Goal: Information Seeking & Learning: Compare options

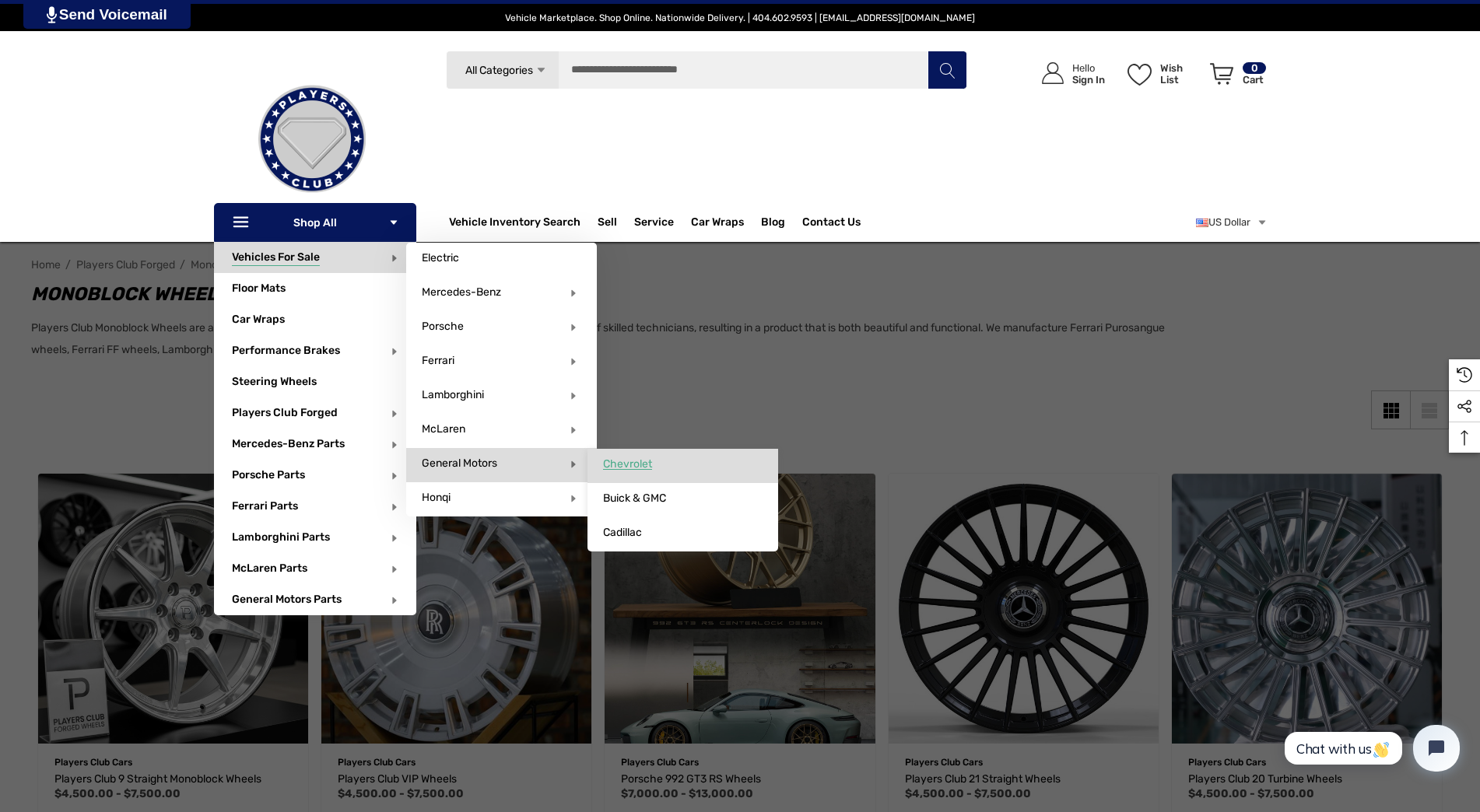
click at [639, 462] on span "Chevrolet" at bounding box center [627, 465] width 49 height 14
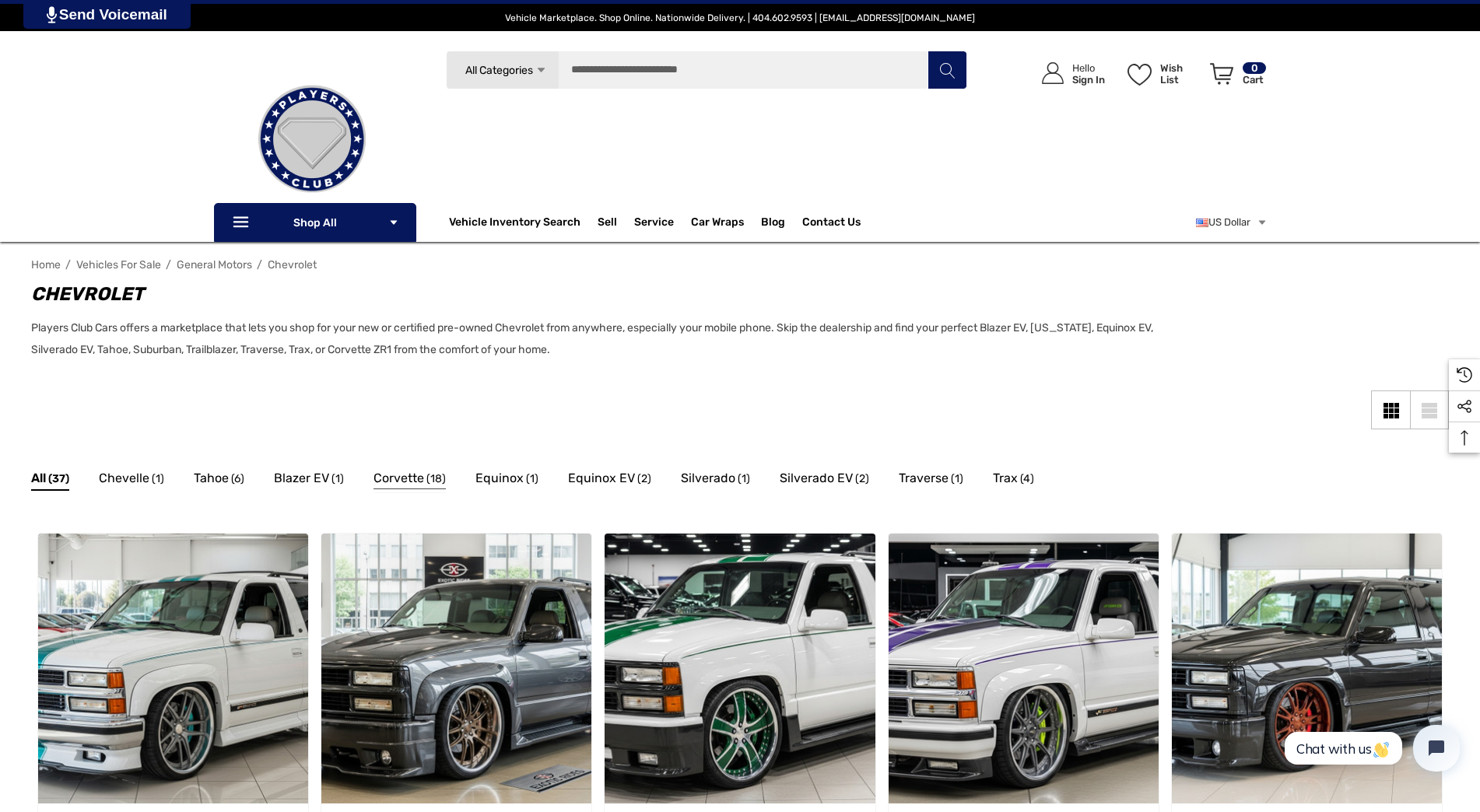
click at [402, 477] on span "Corvette" at bounding box center [398, 478] width 50 height 20
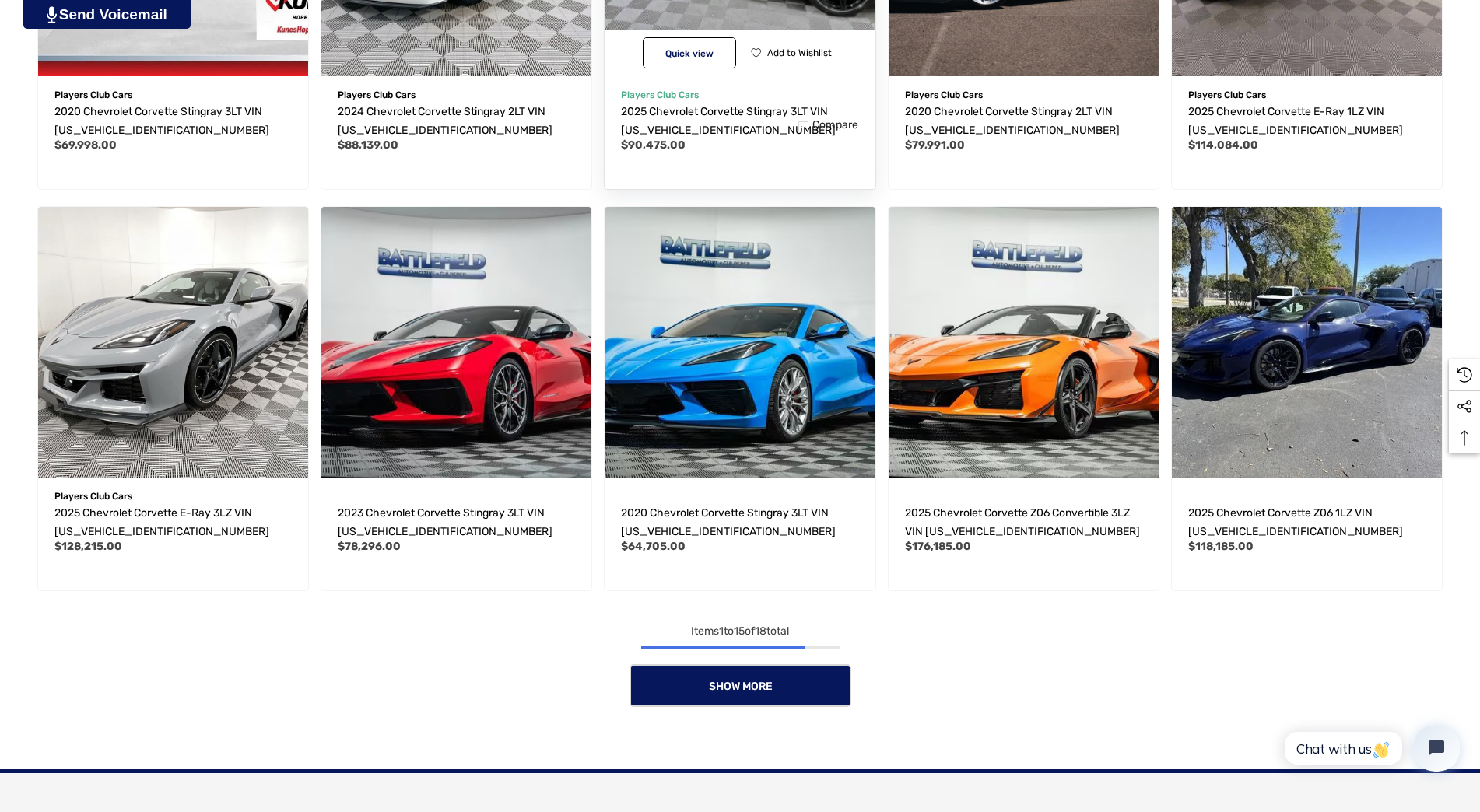
scroll to position [1090, 0]
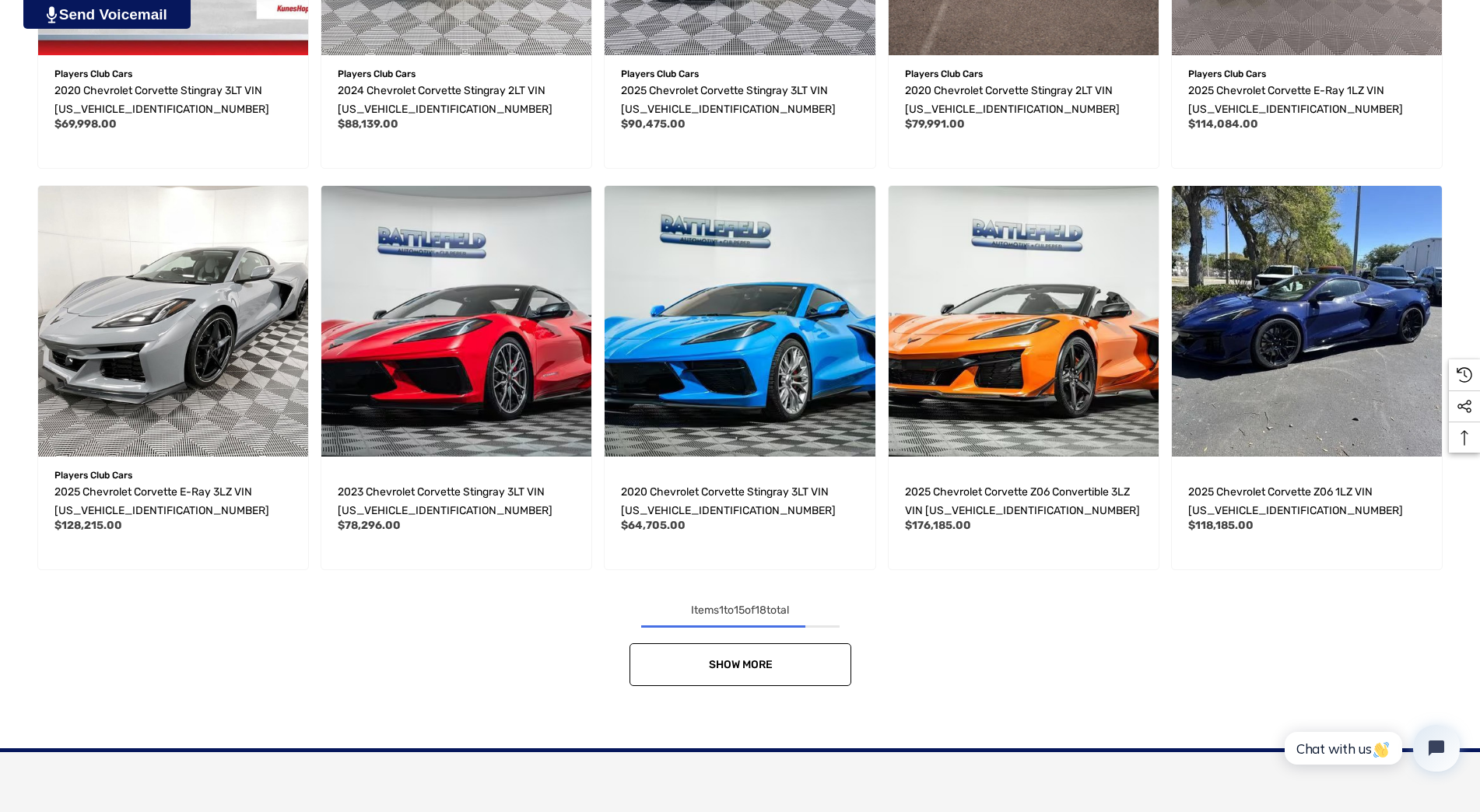
click at [728, 670] on span "Show More" at bounding box center [740, 665] width 64 height 14
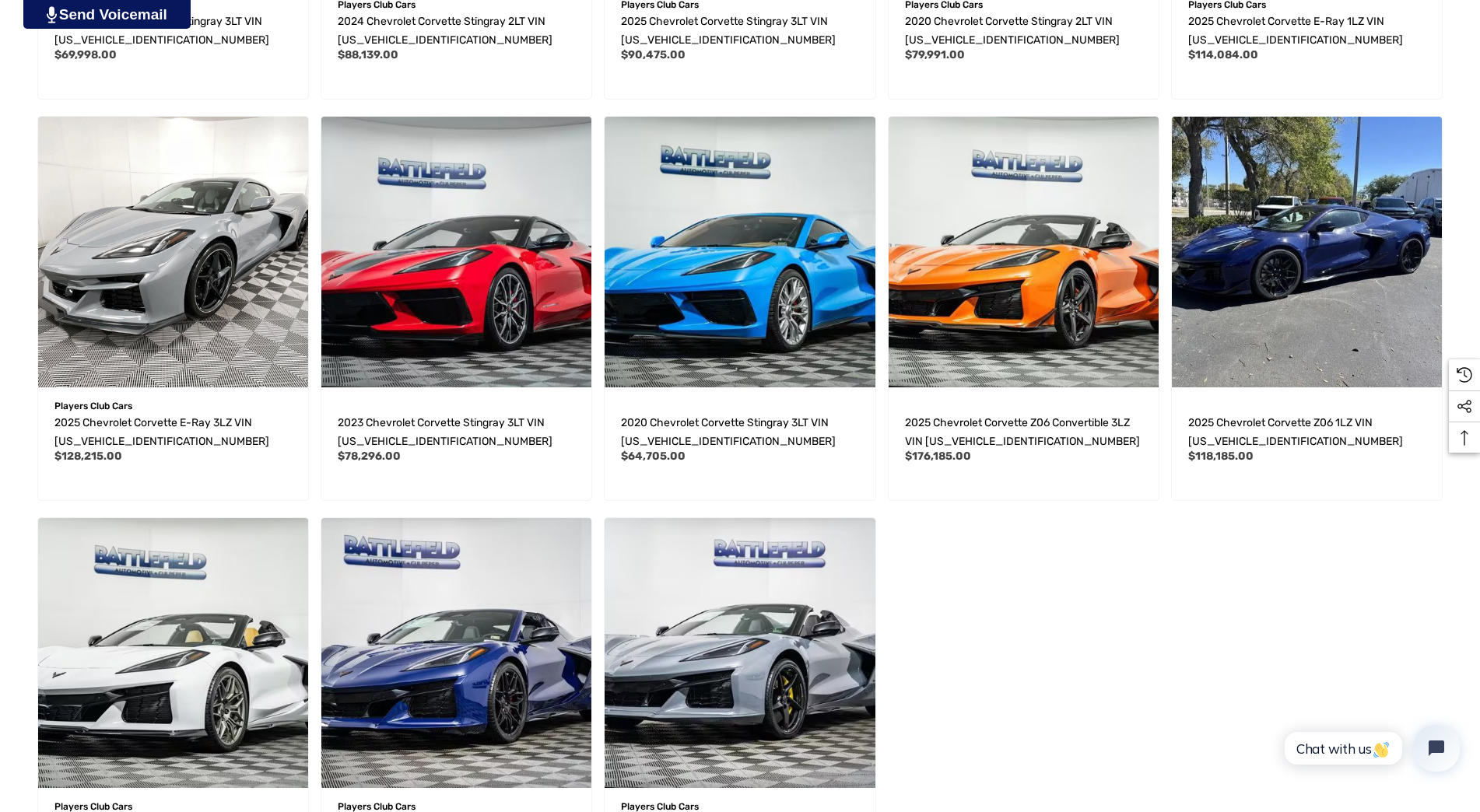
scroll to position [1245, 0]
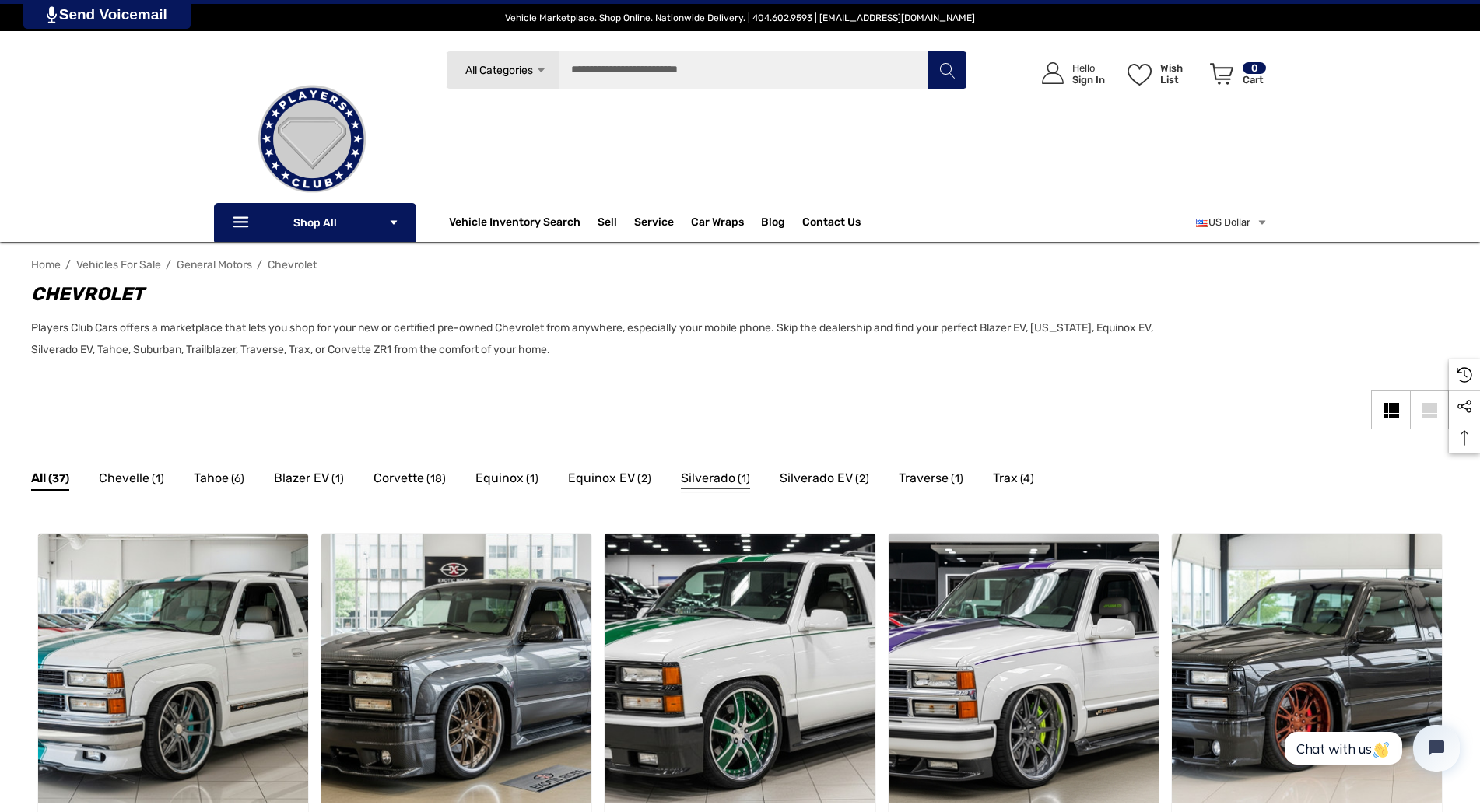
click at [690, 476] on span "Silverado" at bounding box center [708, 478] width 54 height 20
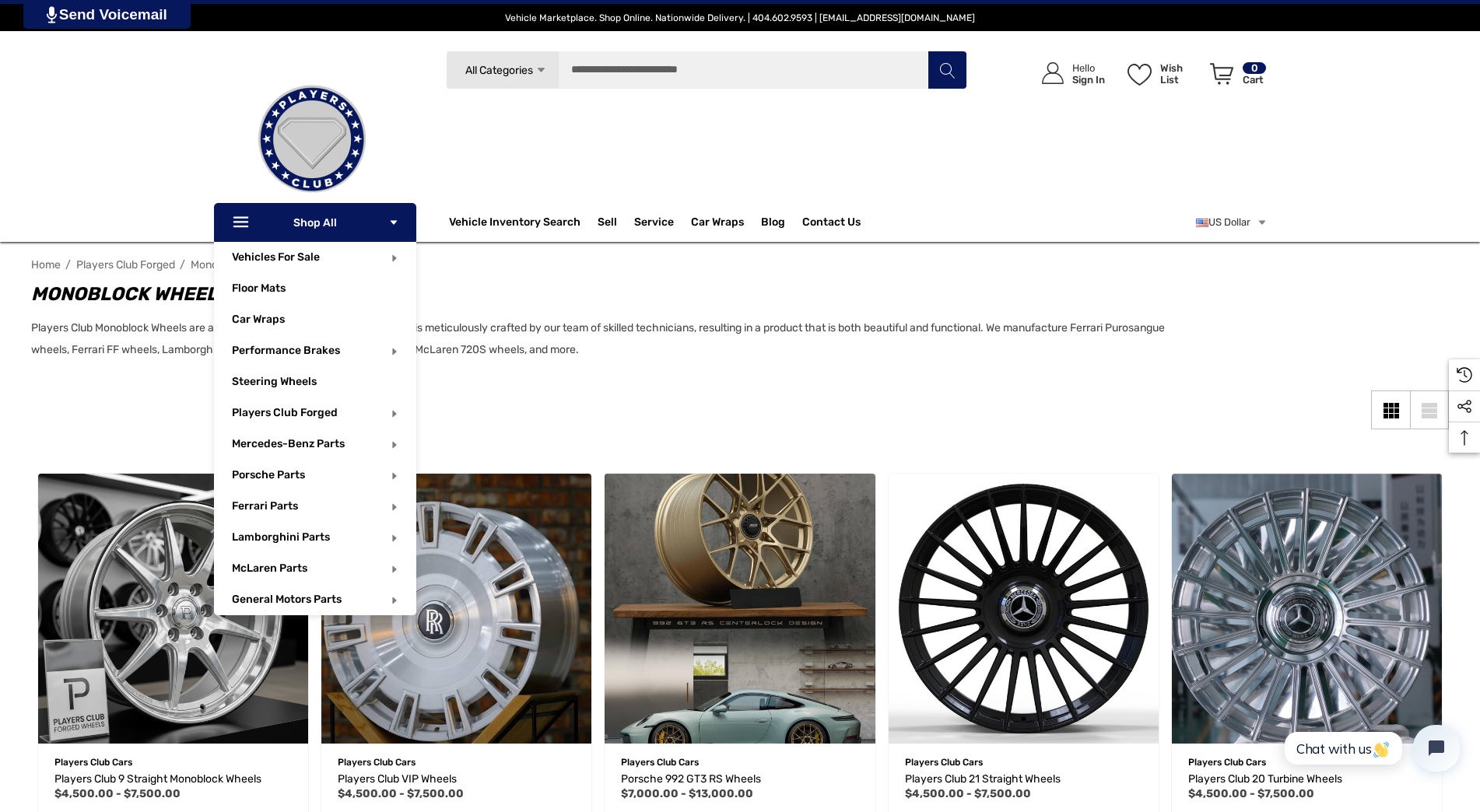
click at [234, 226] on use "Icon Line" at bounding box center [241, 222] width 14 height 10
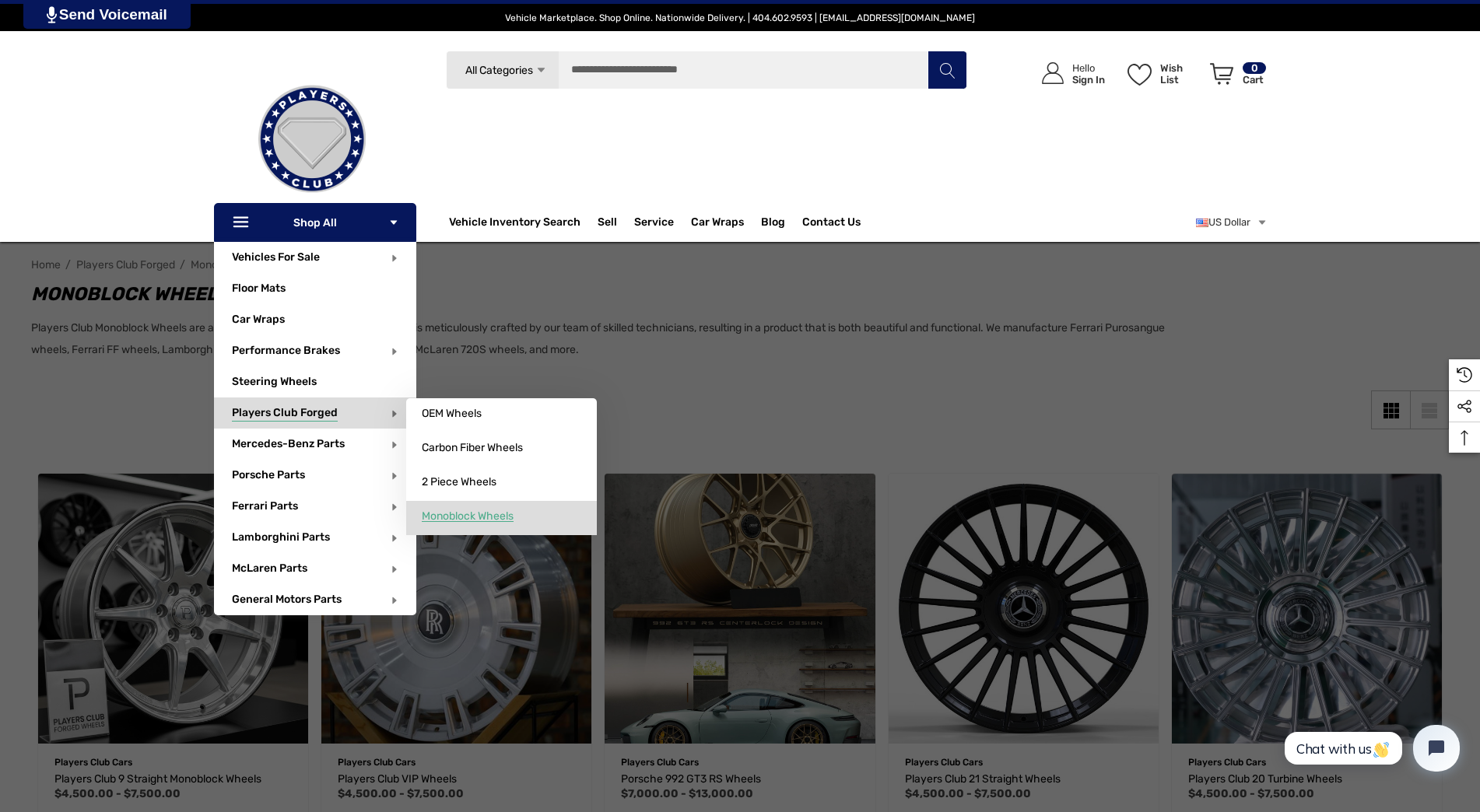
click at [484, 512] on span "Monoblock Wheels" at bounding box center [467, 517] width 92 height 14
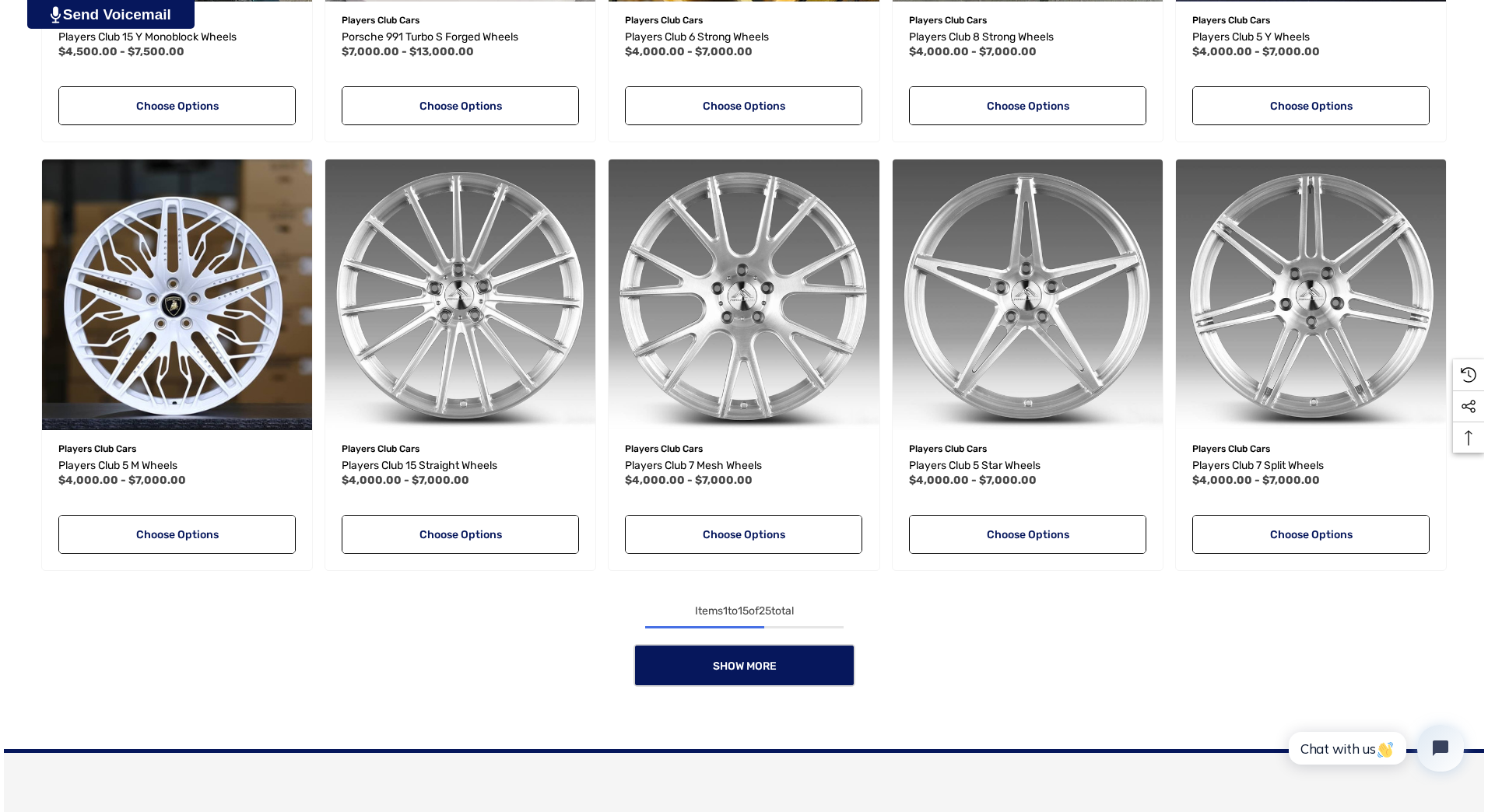
scroll to position [1245, 0]
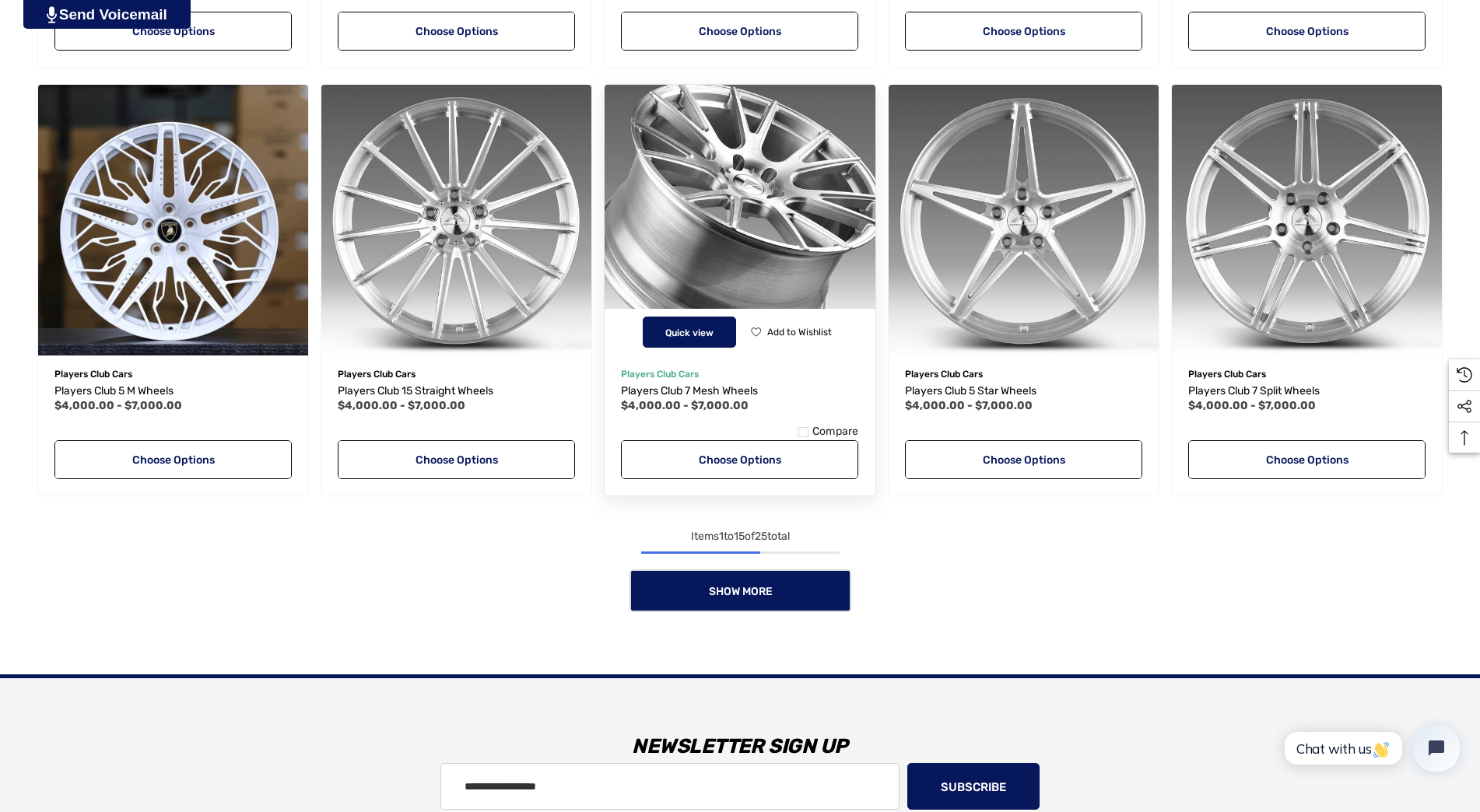
click at [698, 325] on button "Quick view" at bounding box center [689, 332] width 94 height 31
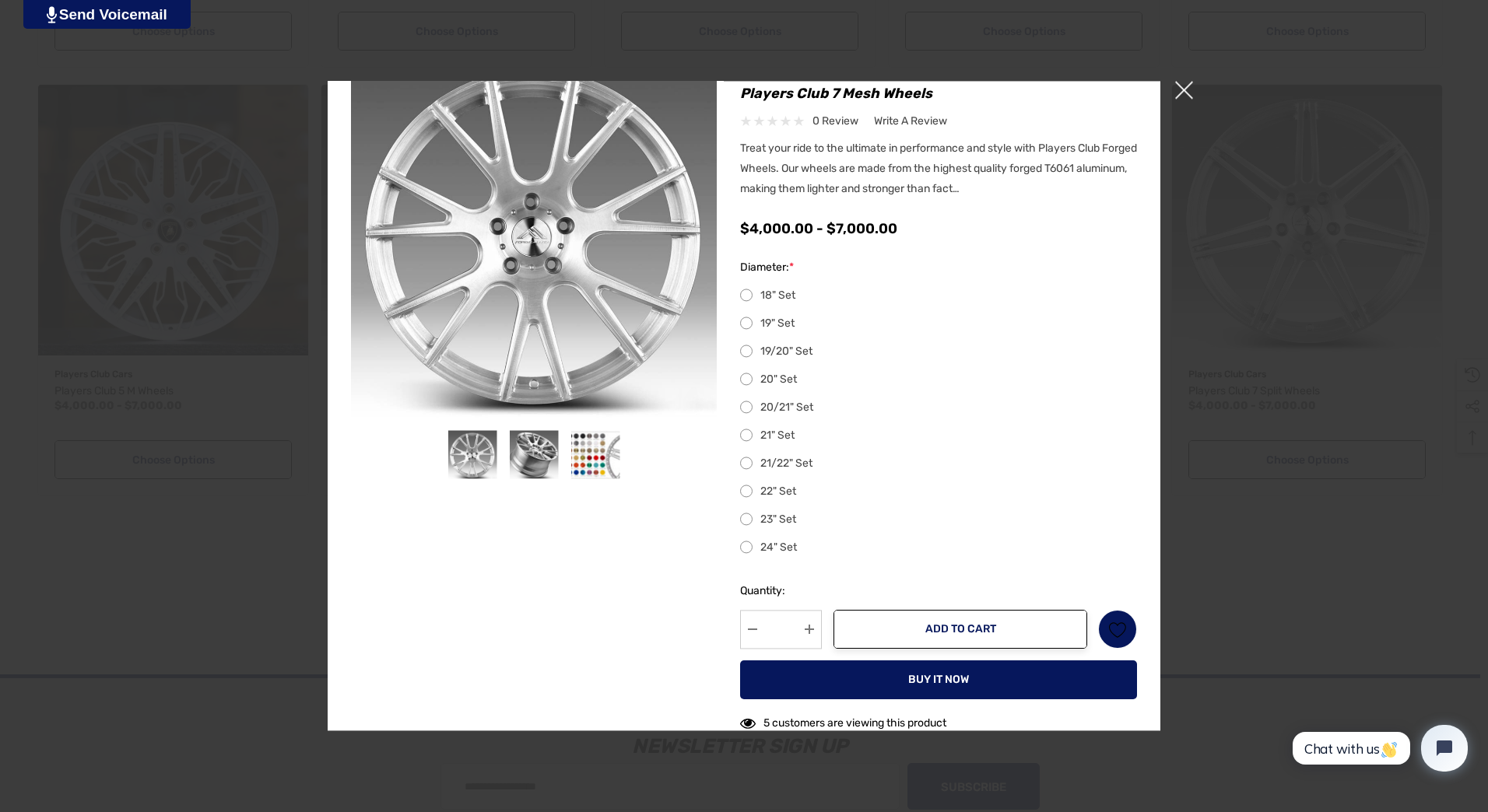
scroll to position [78, 0]
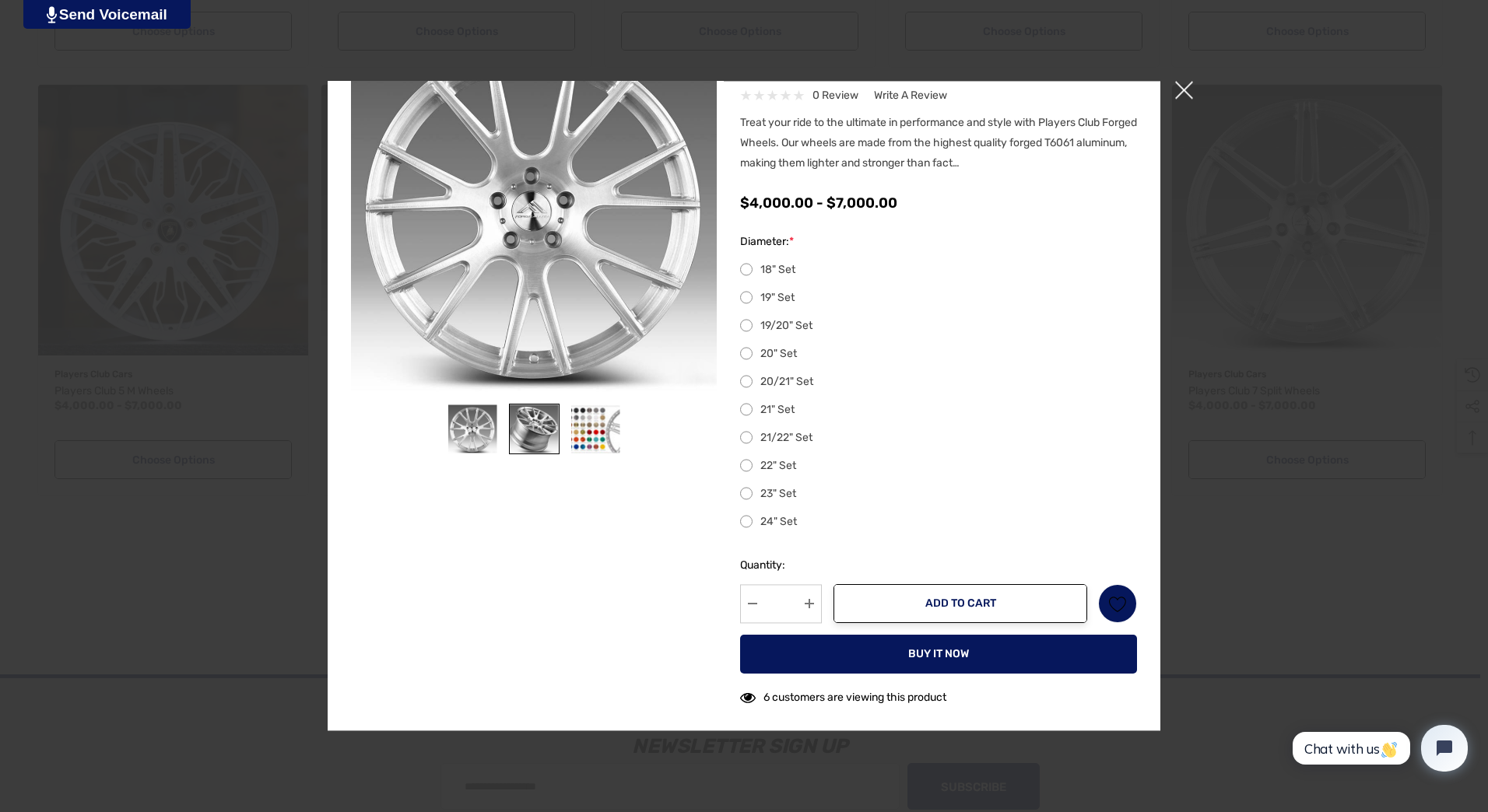
click at [528, 422] on img at bounding box center [534, 429] width 49 height 49
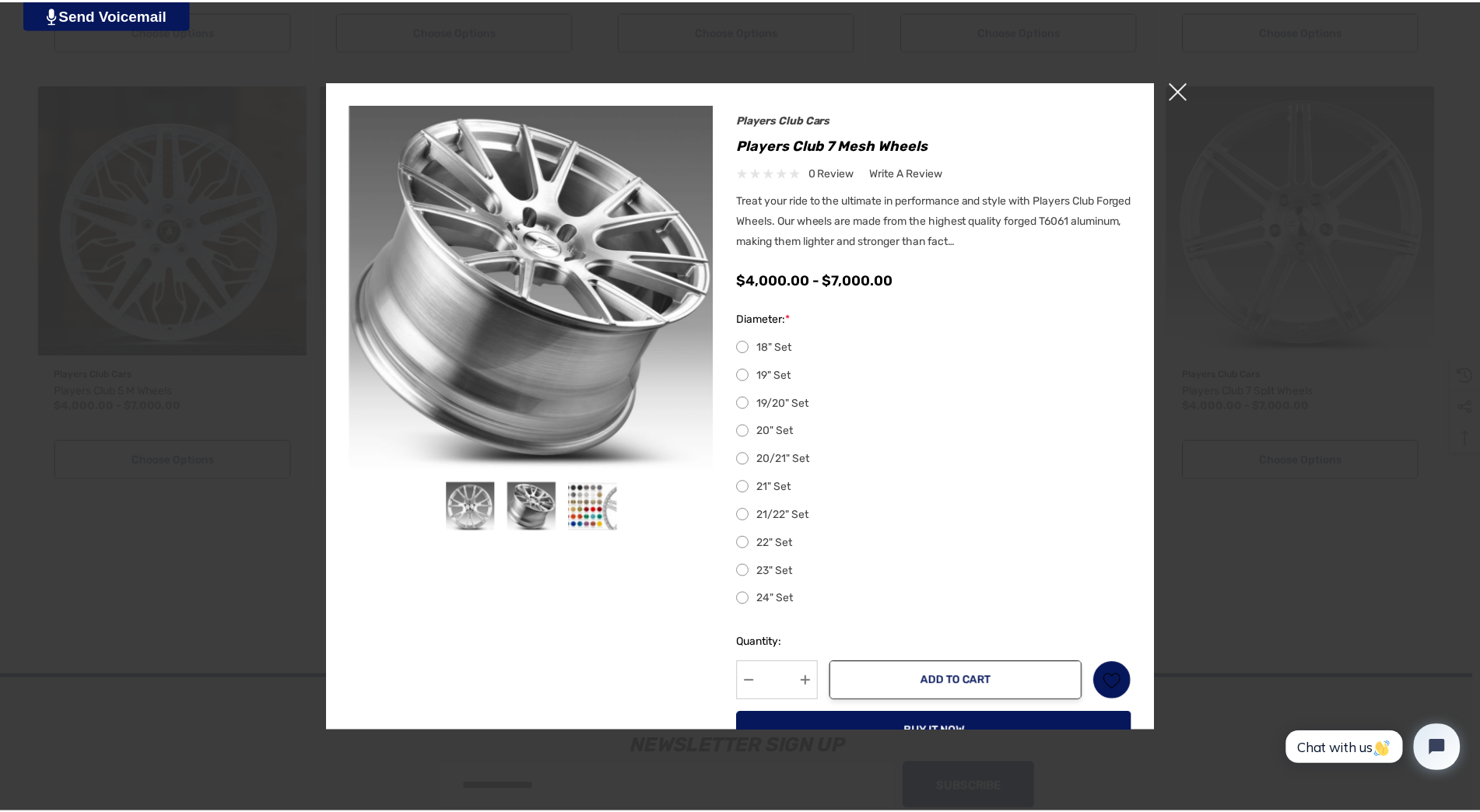
scroll to position [0, 0]
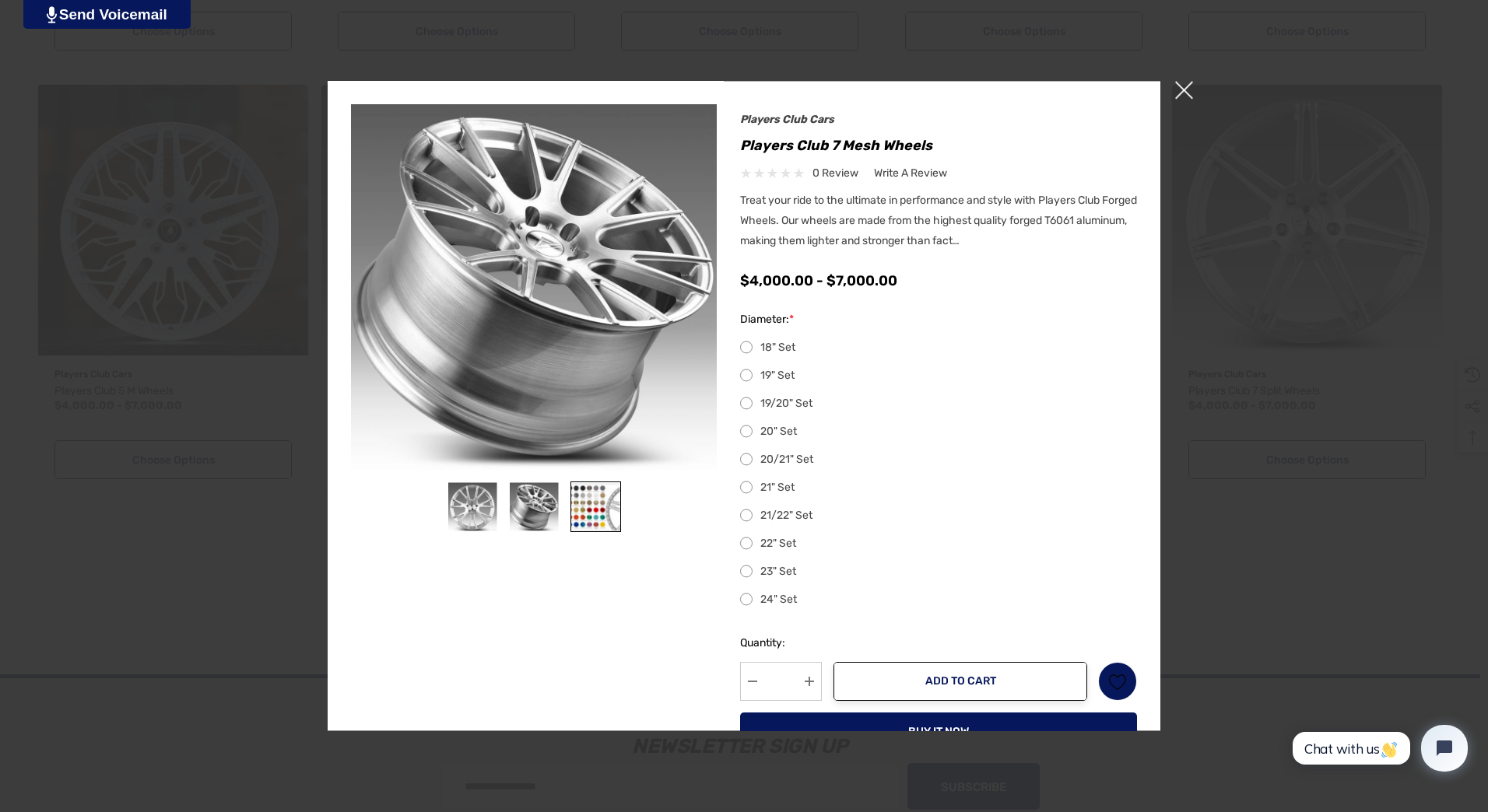
click at [590, 500] on img at bounding box center [595, 506] width 49 height 49
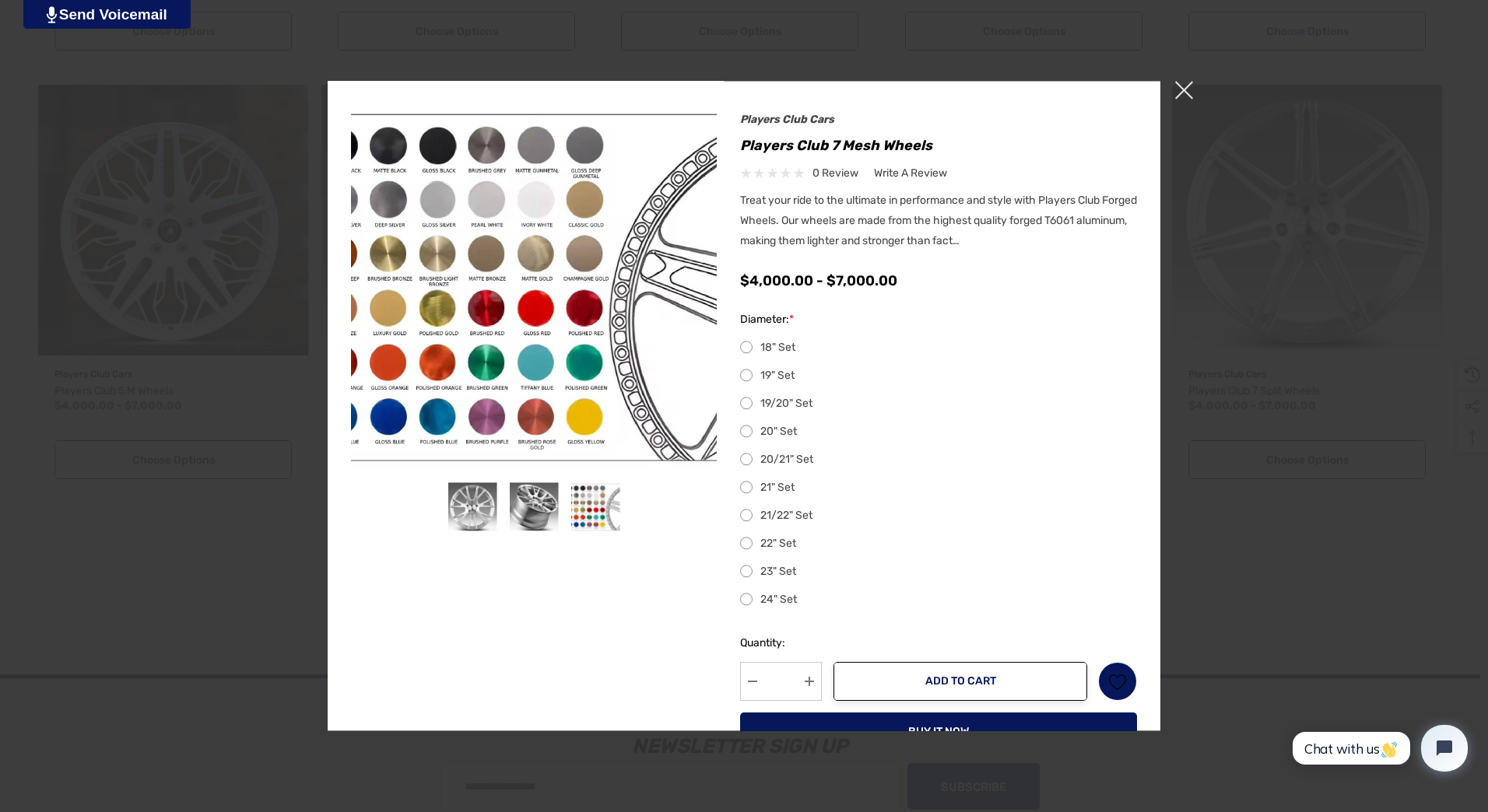
click at [1183, 89] on span "×" at bounding box center [1184, 90] width 18 height 18
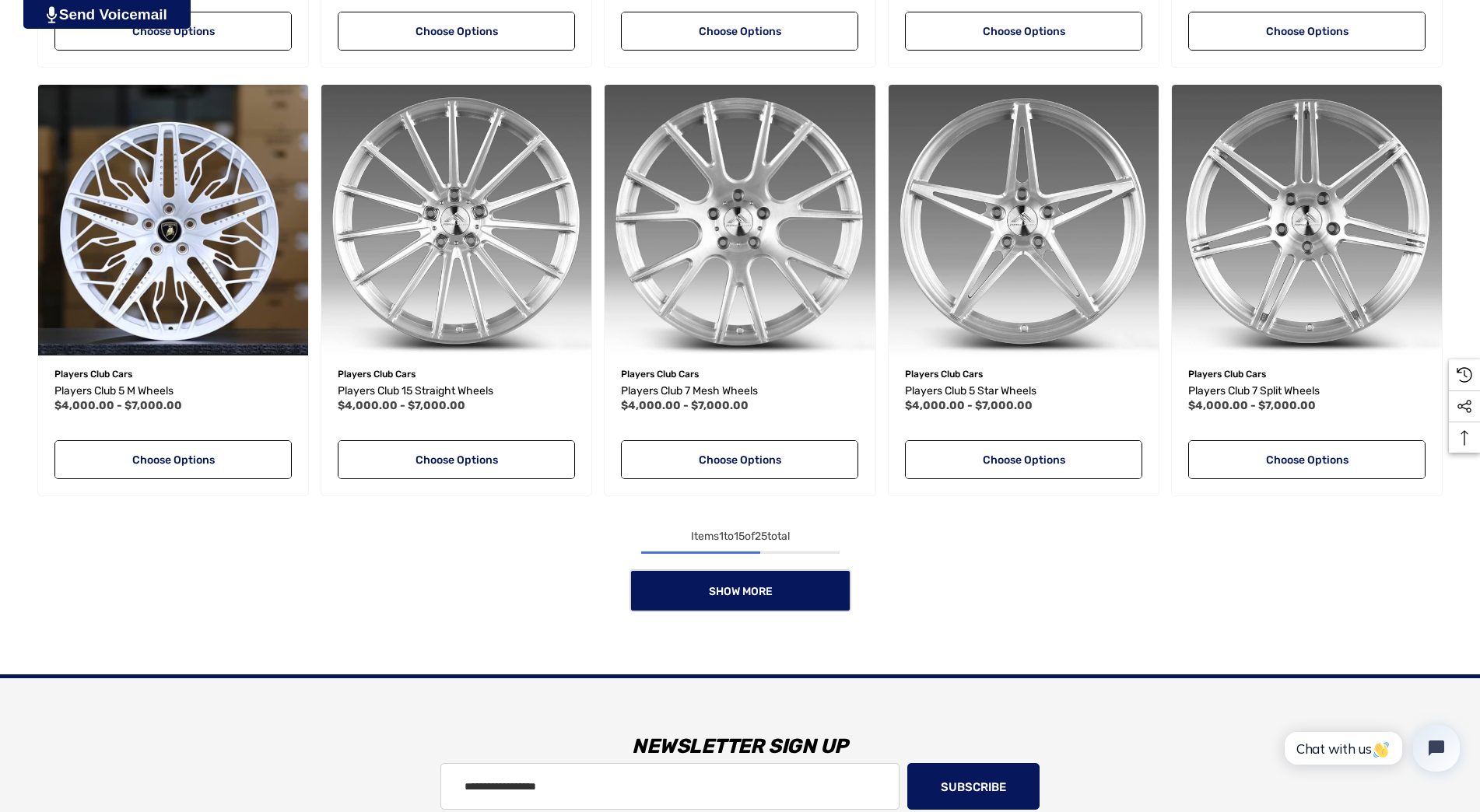
scroll to position [7, 0]
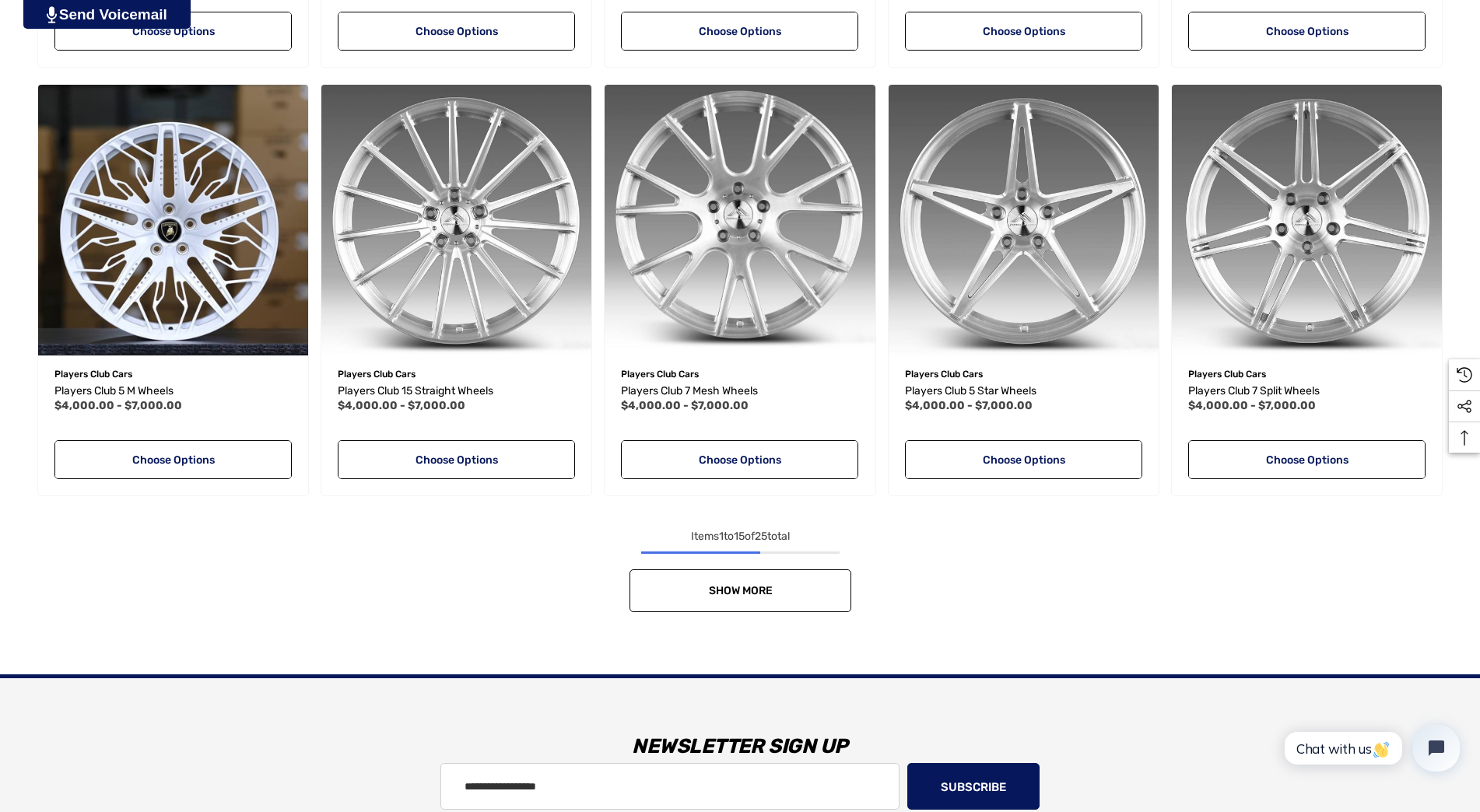
click at [683, 578] on link "Show More" at bounding box center [740, 590] width 222 height 42
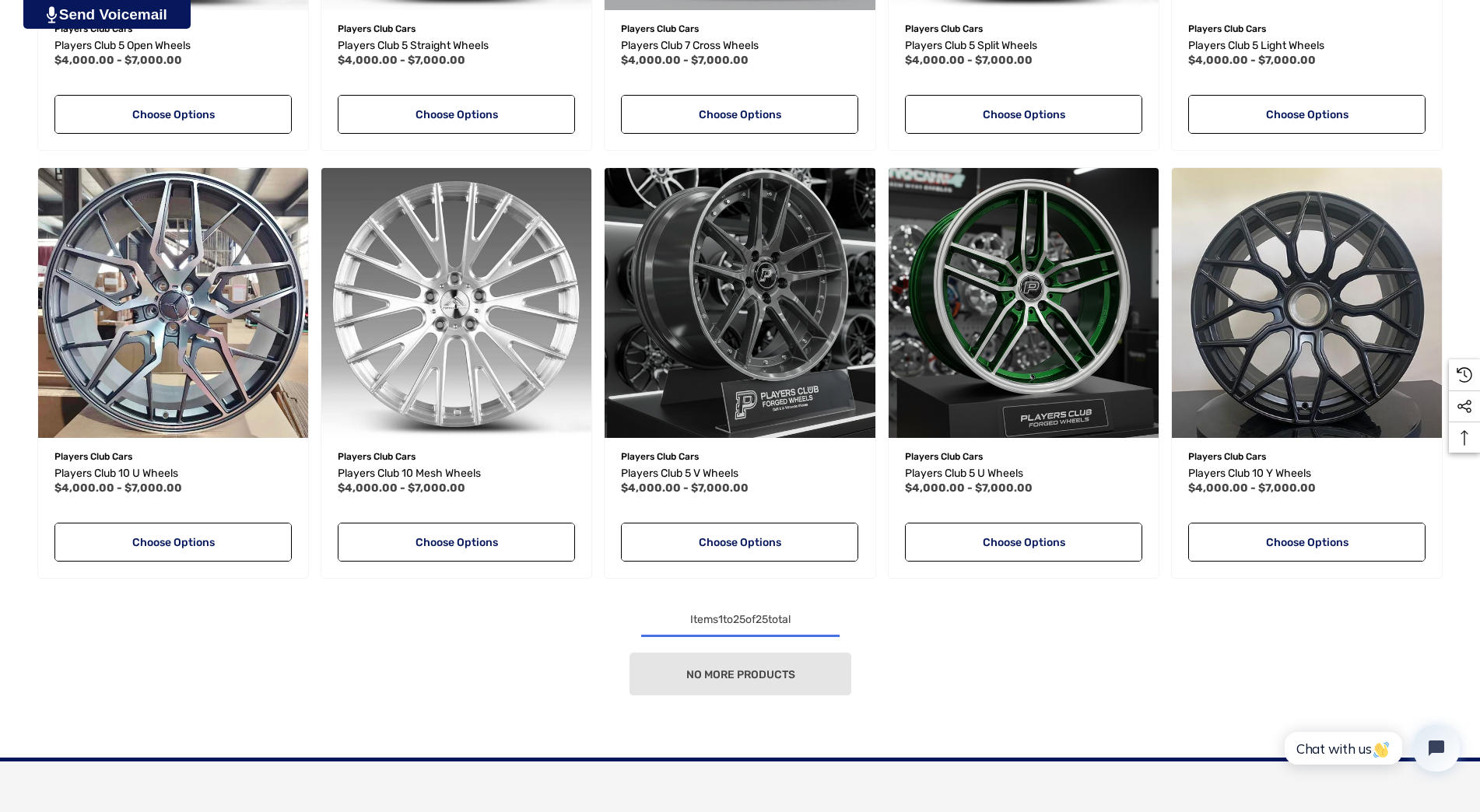
scroll to position [2023, 0]
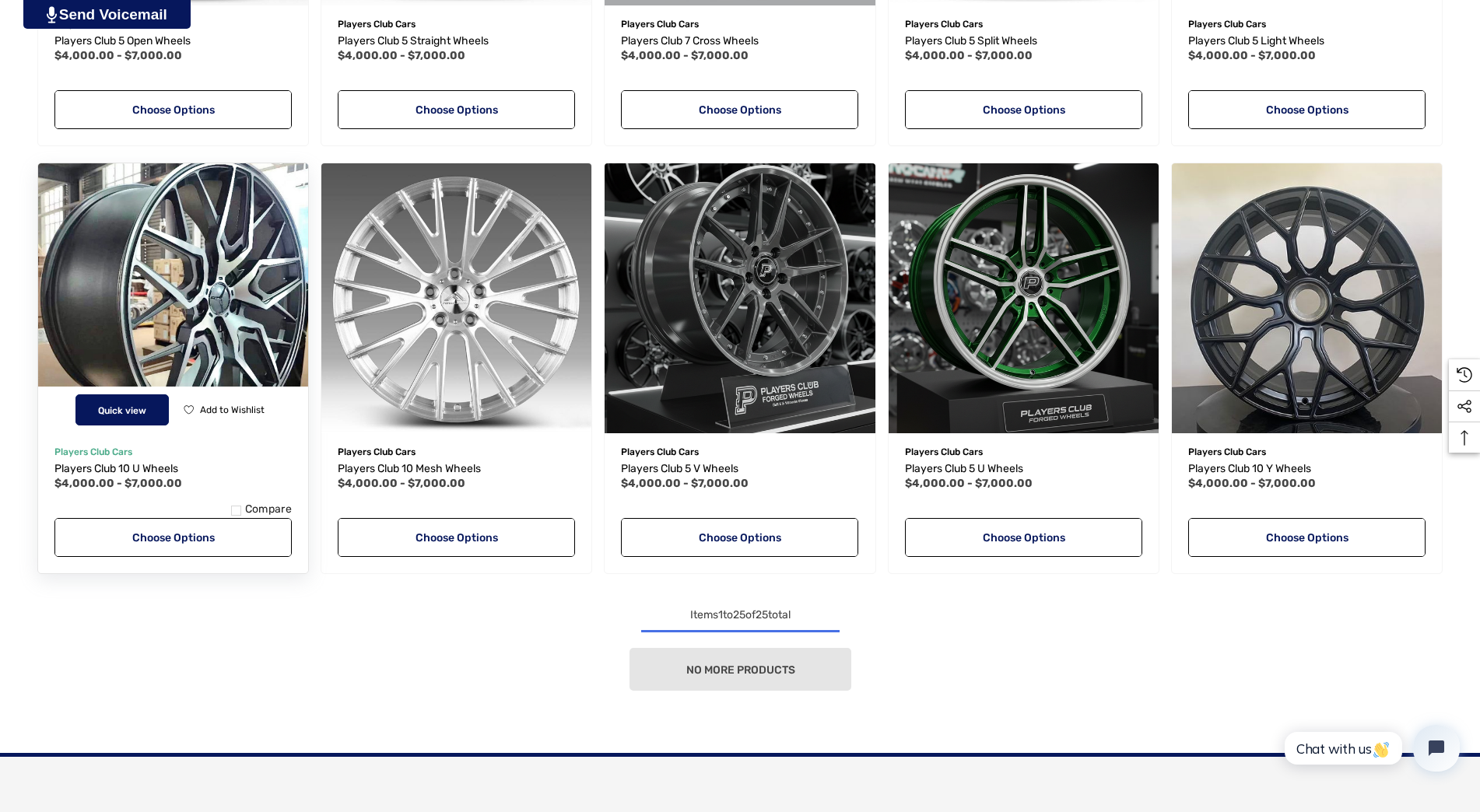
click at [121, 410] on span "Quick view" at bounding box center [122, 411] width 48 height 11
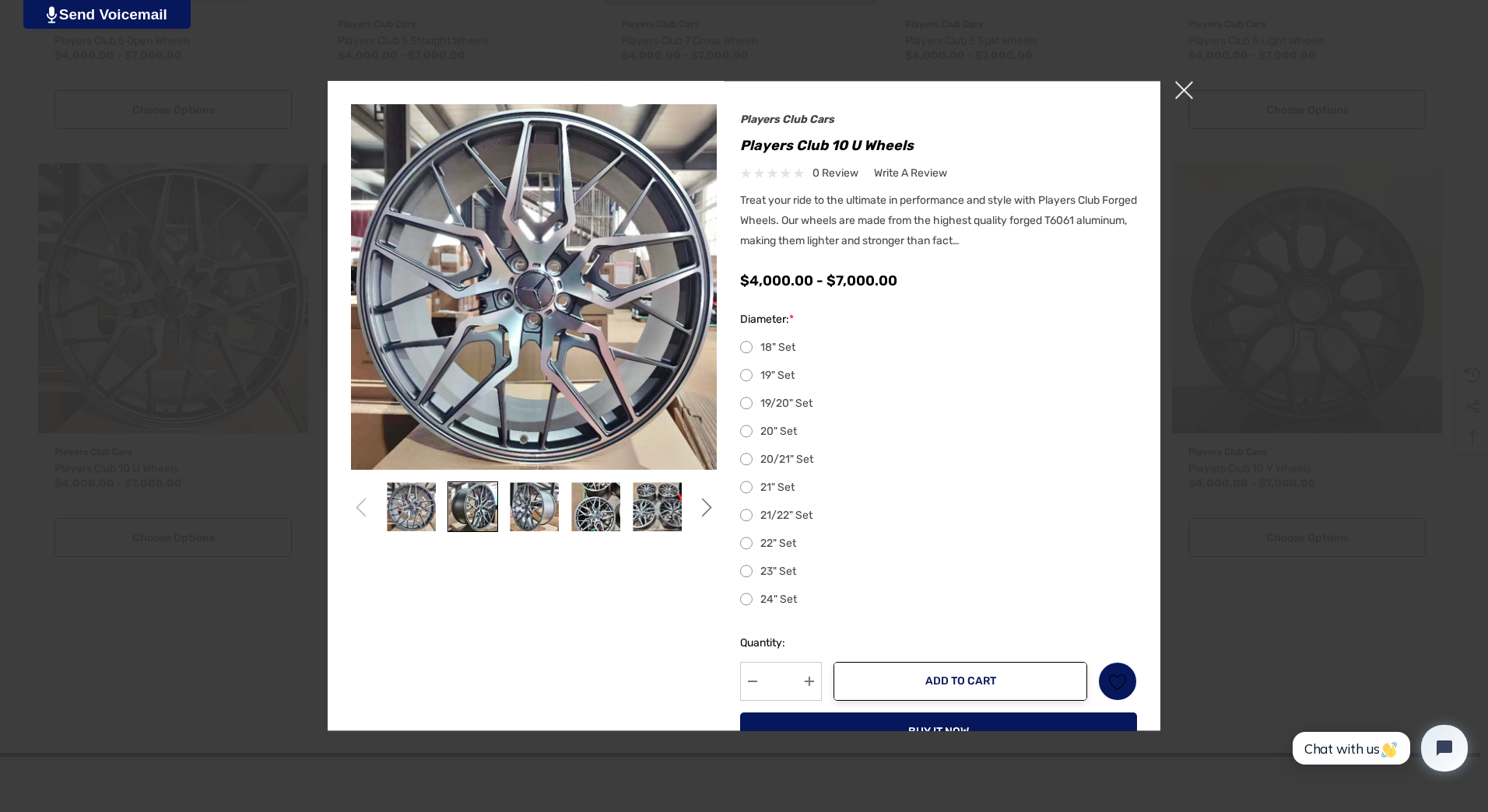
click at [469, 519] on img at bounding box center [472, 506] width 49 height 49
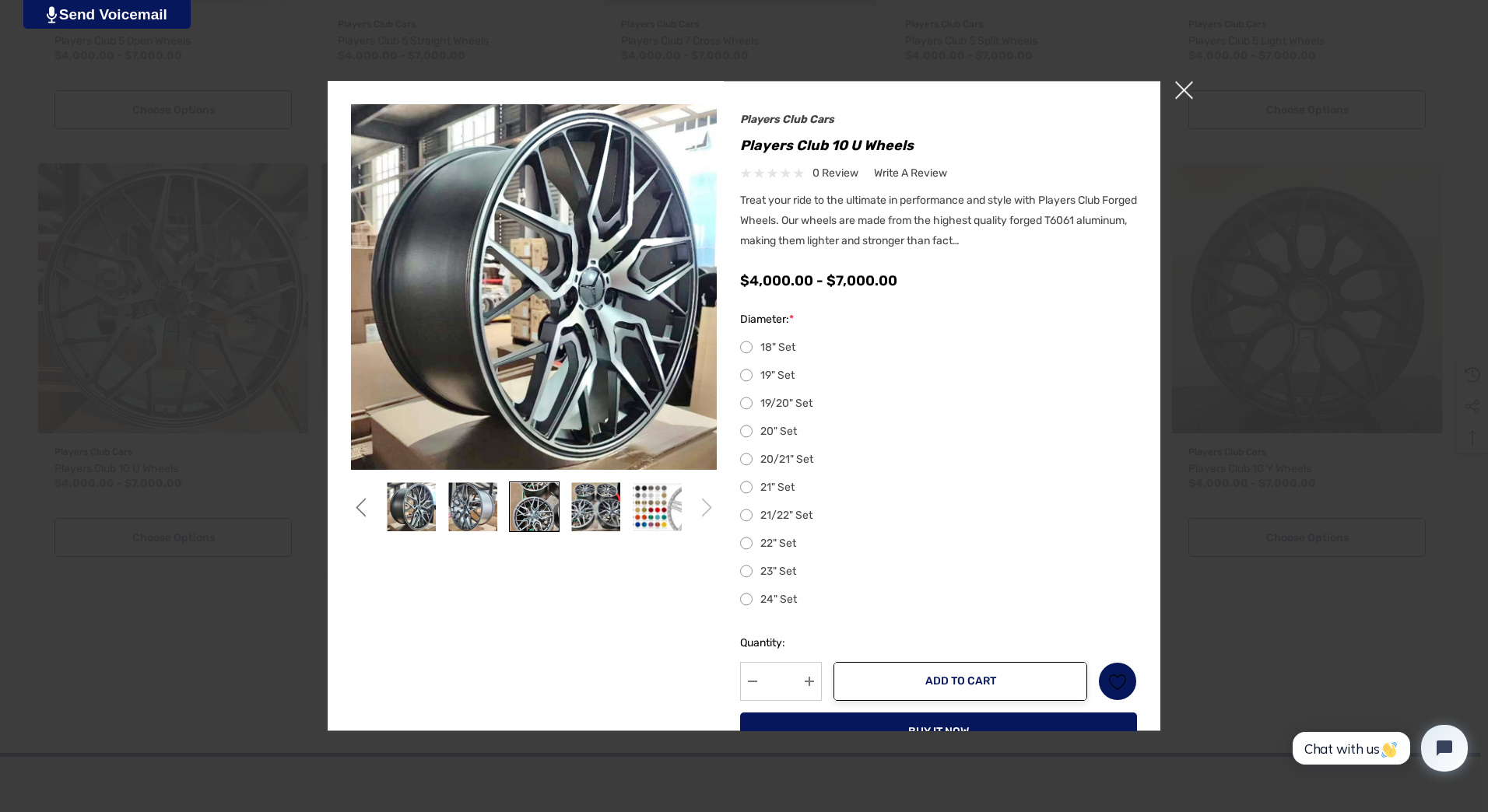
click at [529, 520] on img at bounding box center [534, 506] width 49 height 49
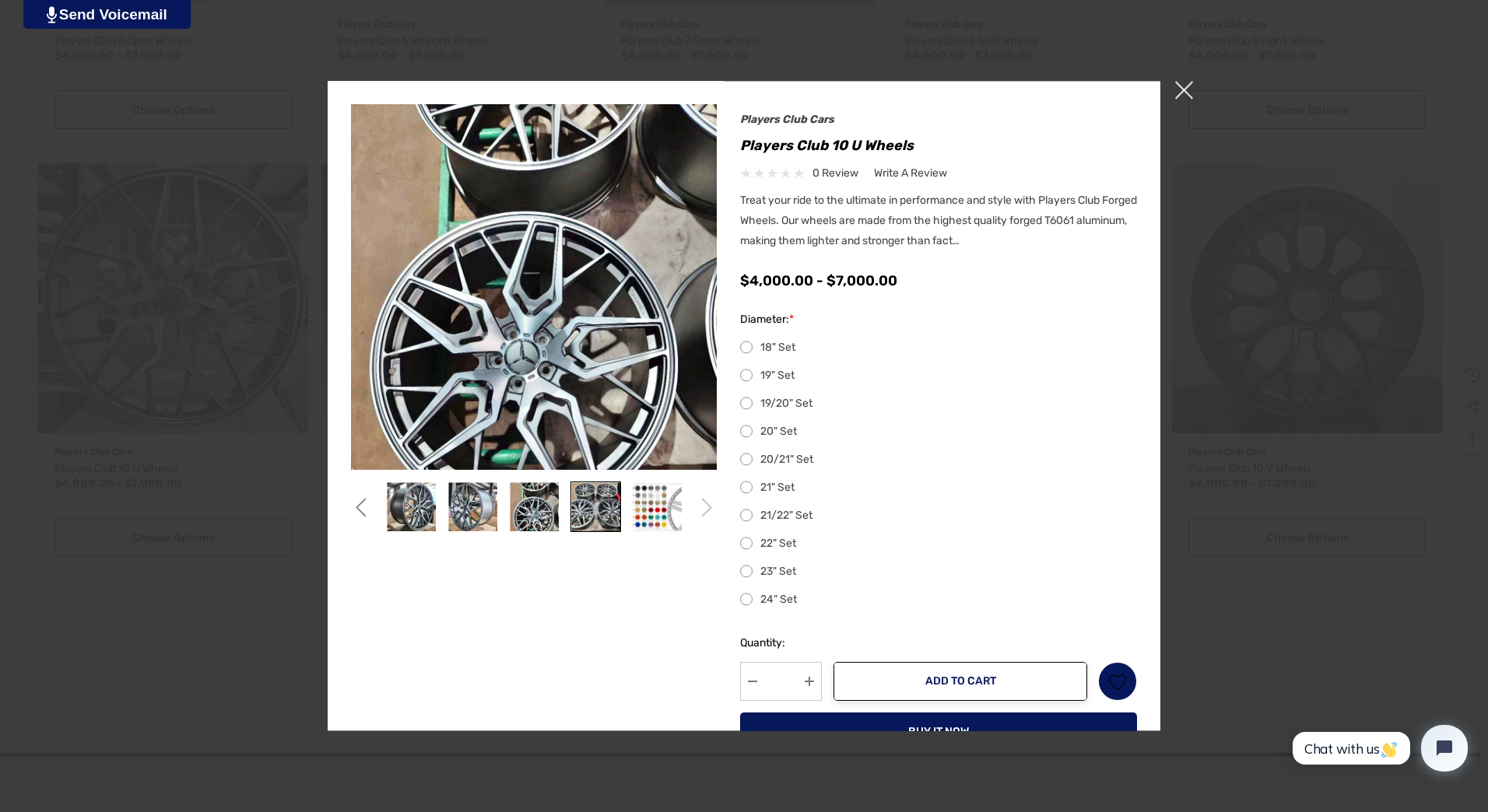
click at [583, 509] on img at bounding box center [595, 506] width 49 height 49
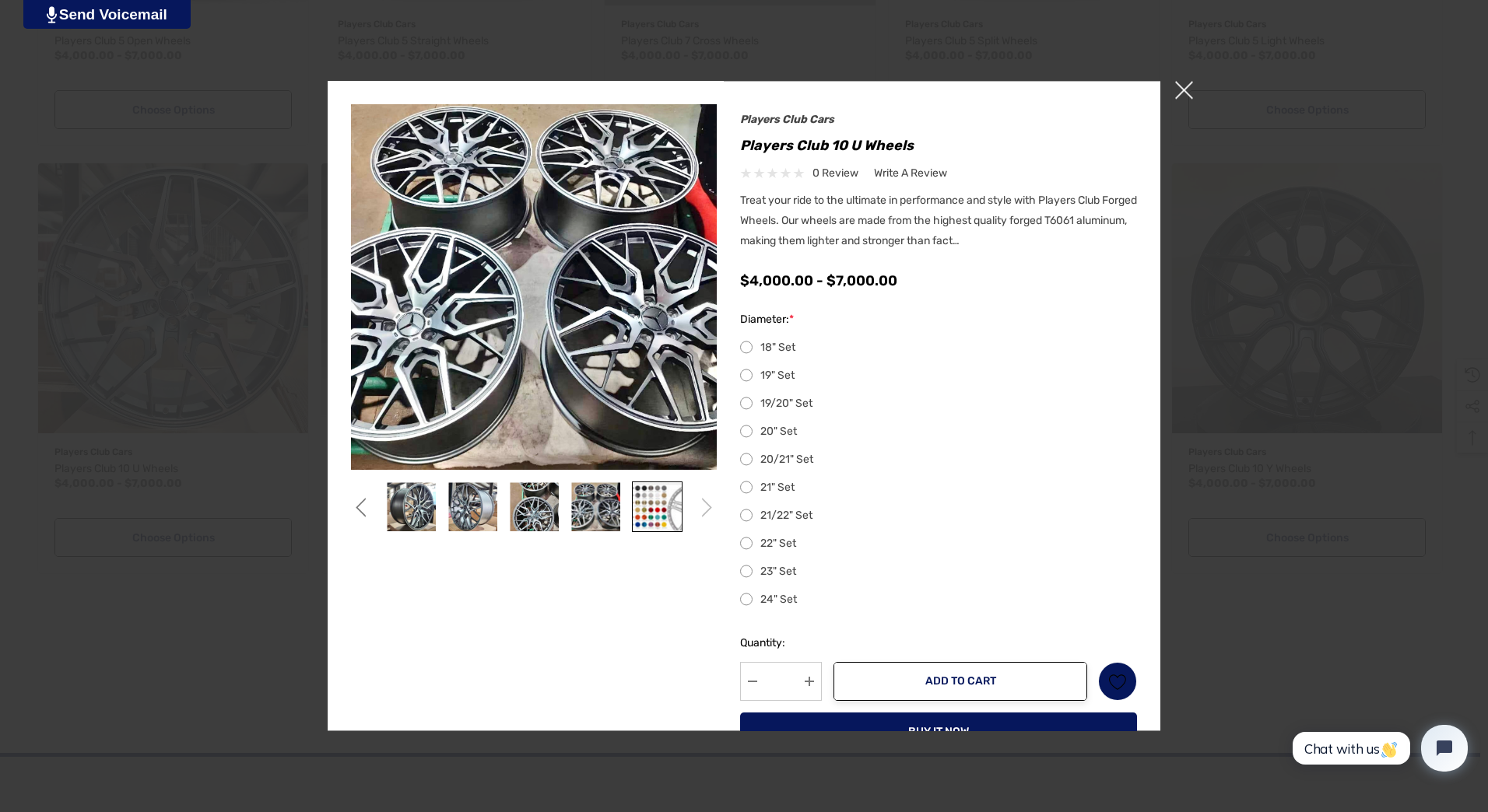
click at [642, 516] on img at bounding box center [657, 506] width 49 height 49
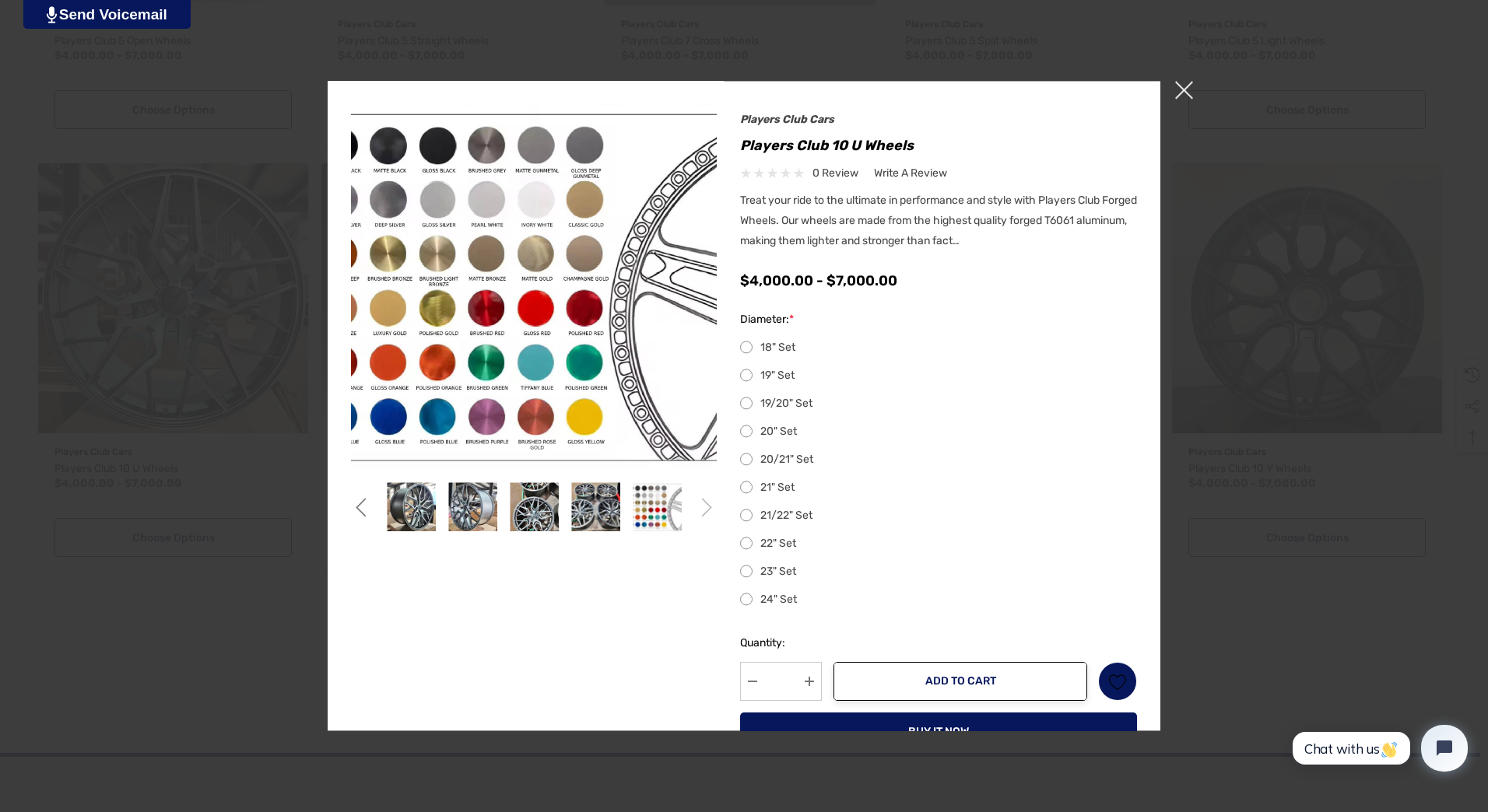
click at [1180, 91] on span "×" at bounding box center [1184, 90] width 18 height 18
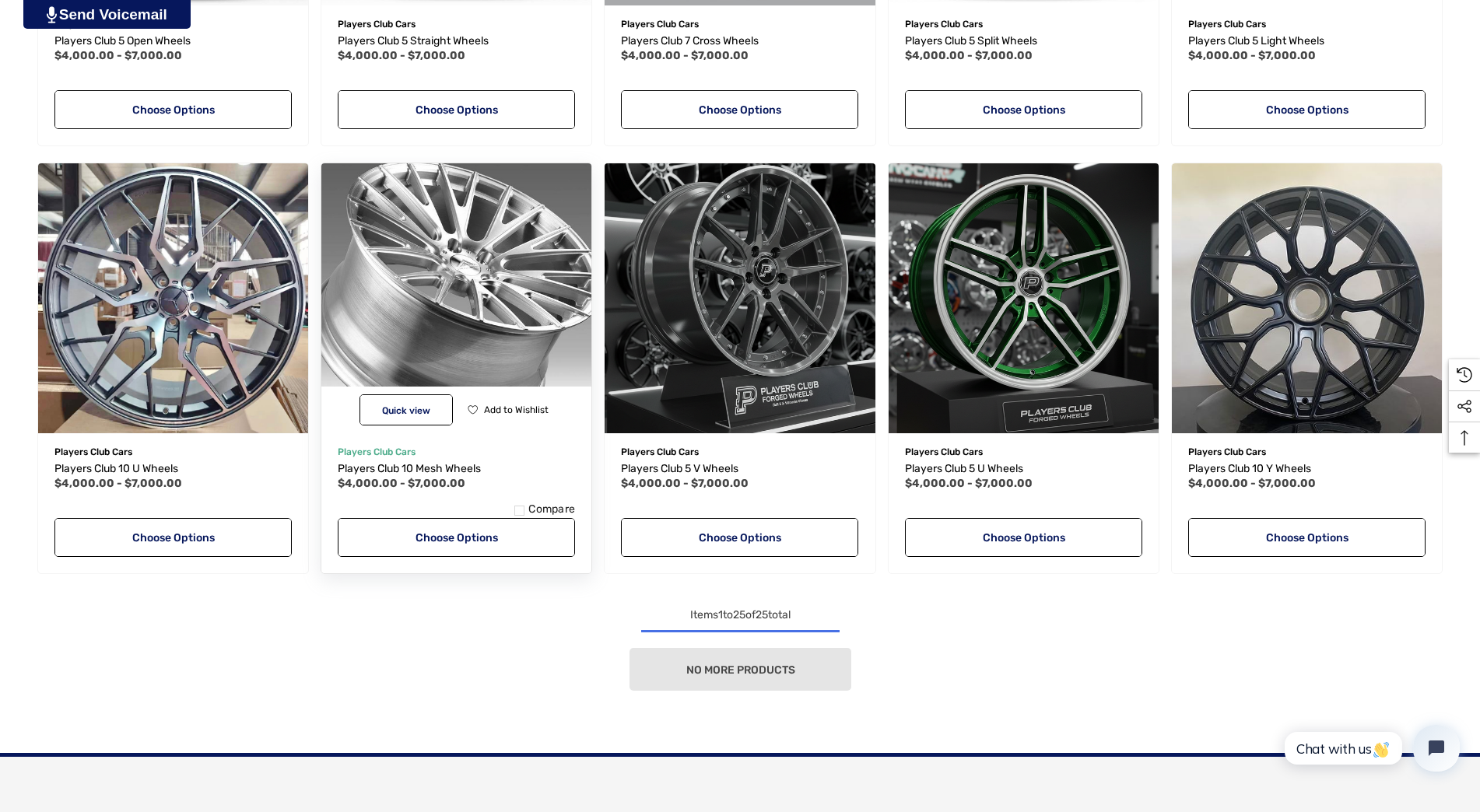
scroll to position [7, 0]
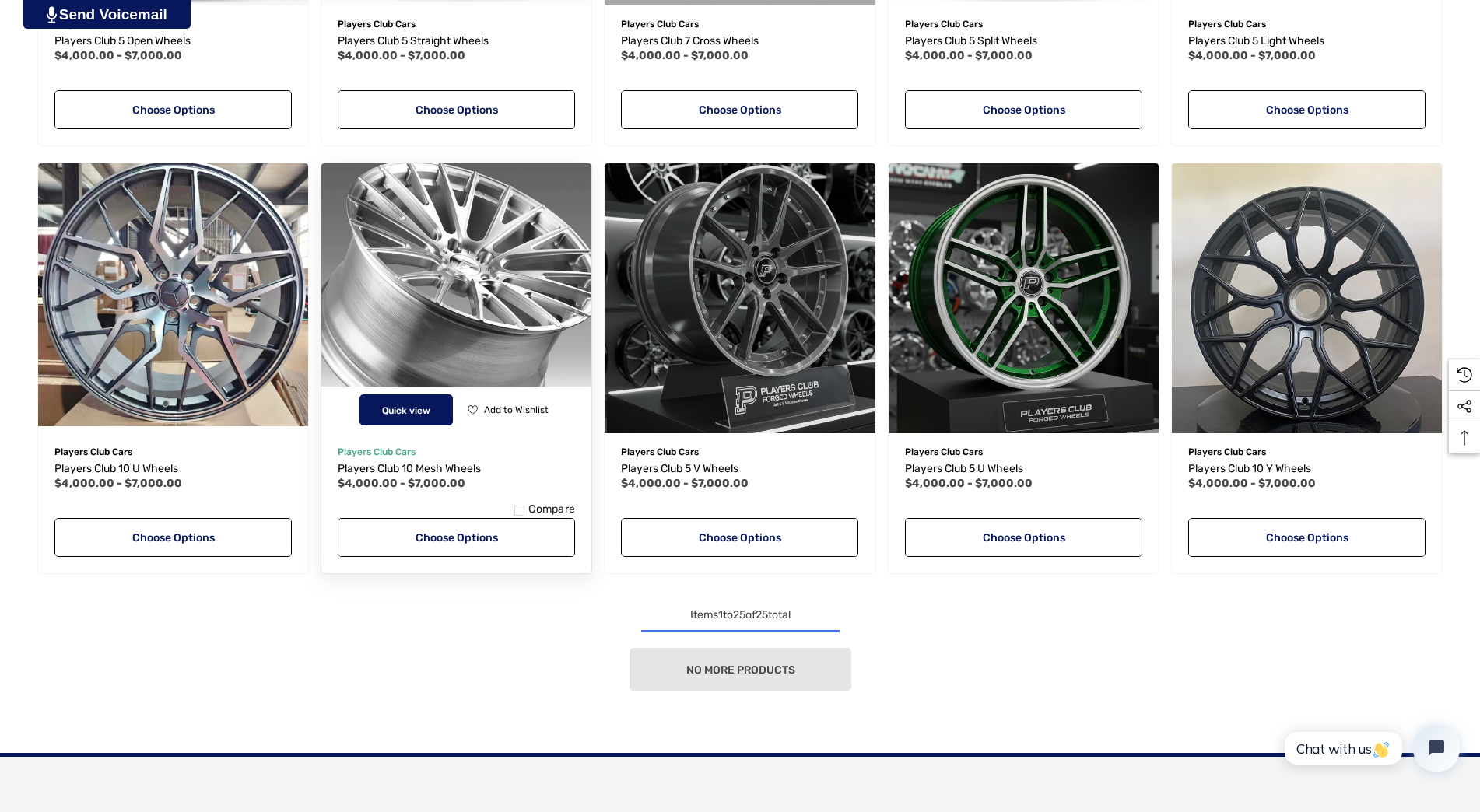
click at [424, 406] on span "Quick view" at bounding box center [406, 411] width 48 height 11
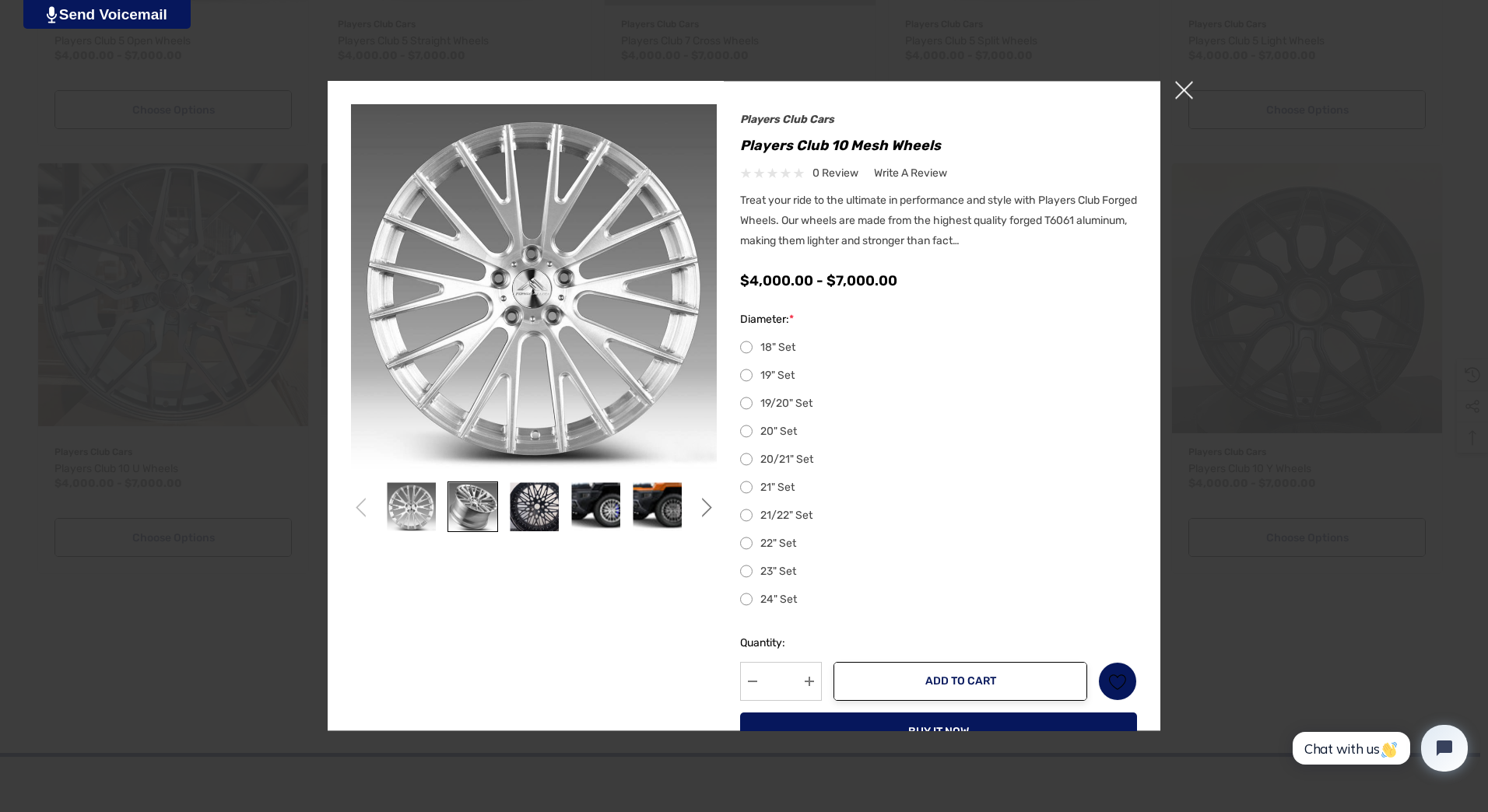
click at [470, 502] on img at bounding box center [472, 506] width 49 height 49
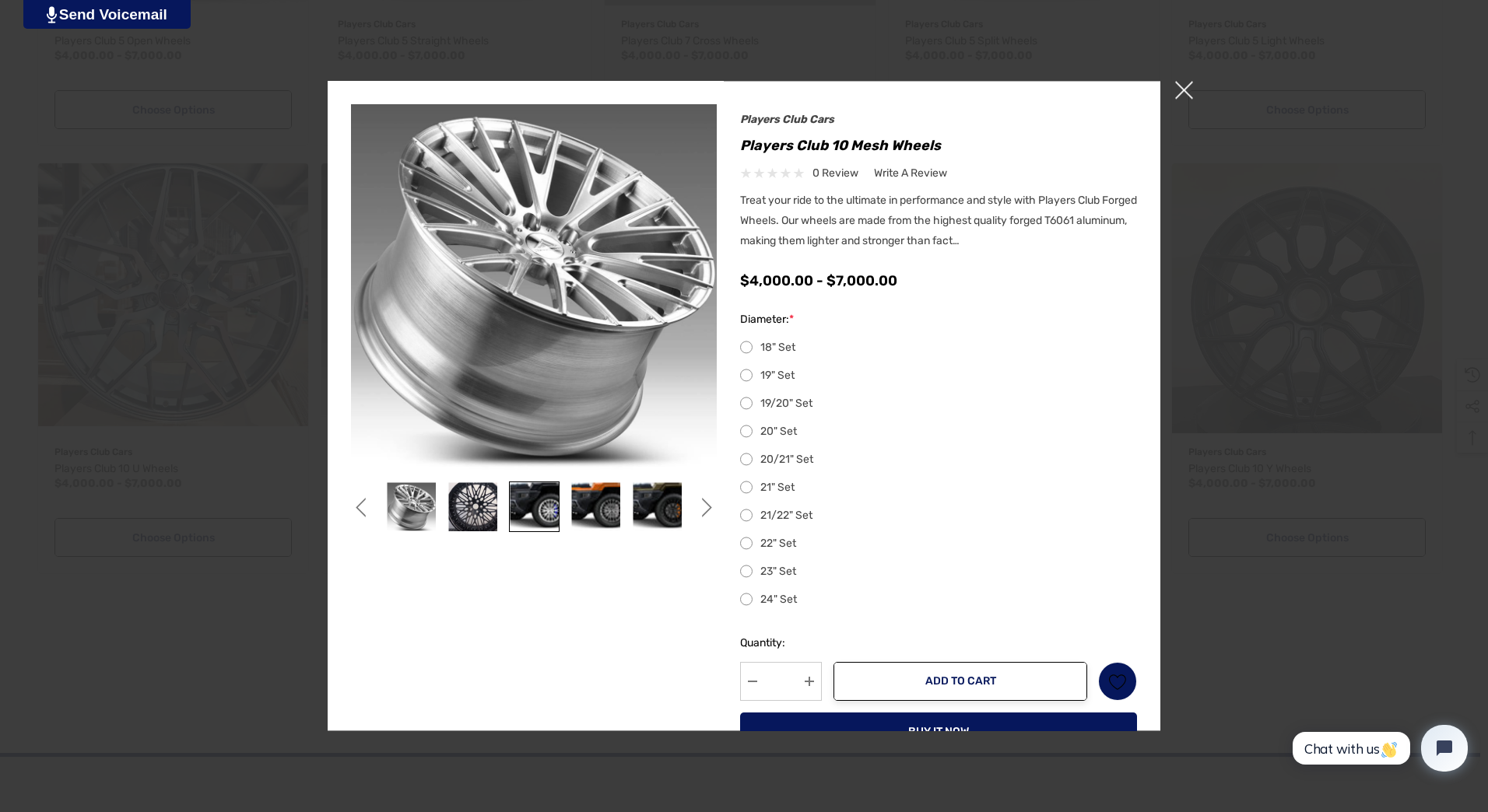
click at [541, 511] on img at bounding box center [534, 506] width 49 height 49
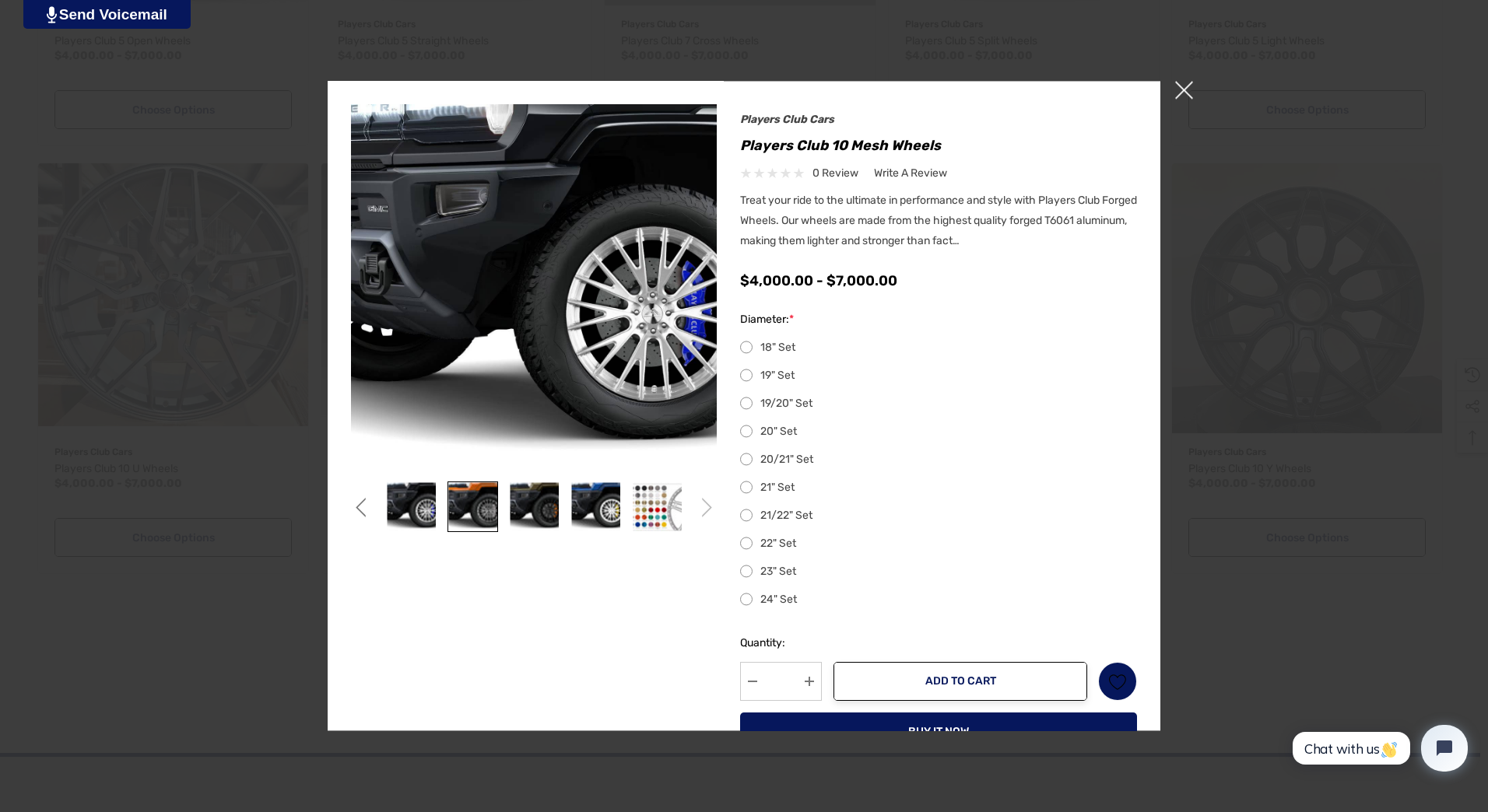
click at [462, 502] on img at bounding box center [472, 506] width 49 height 49
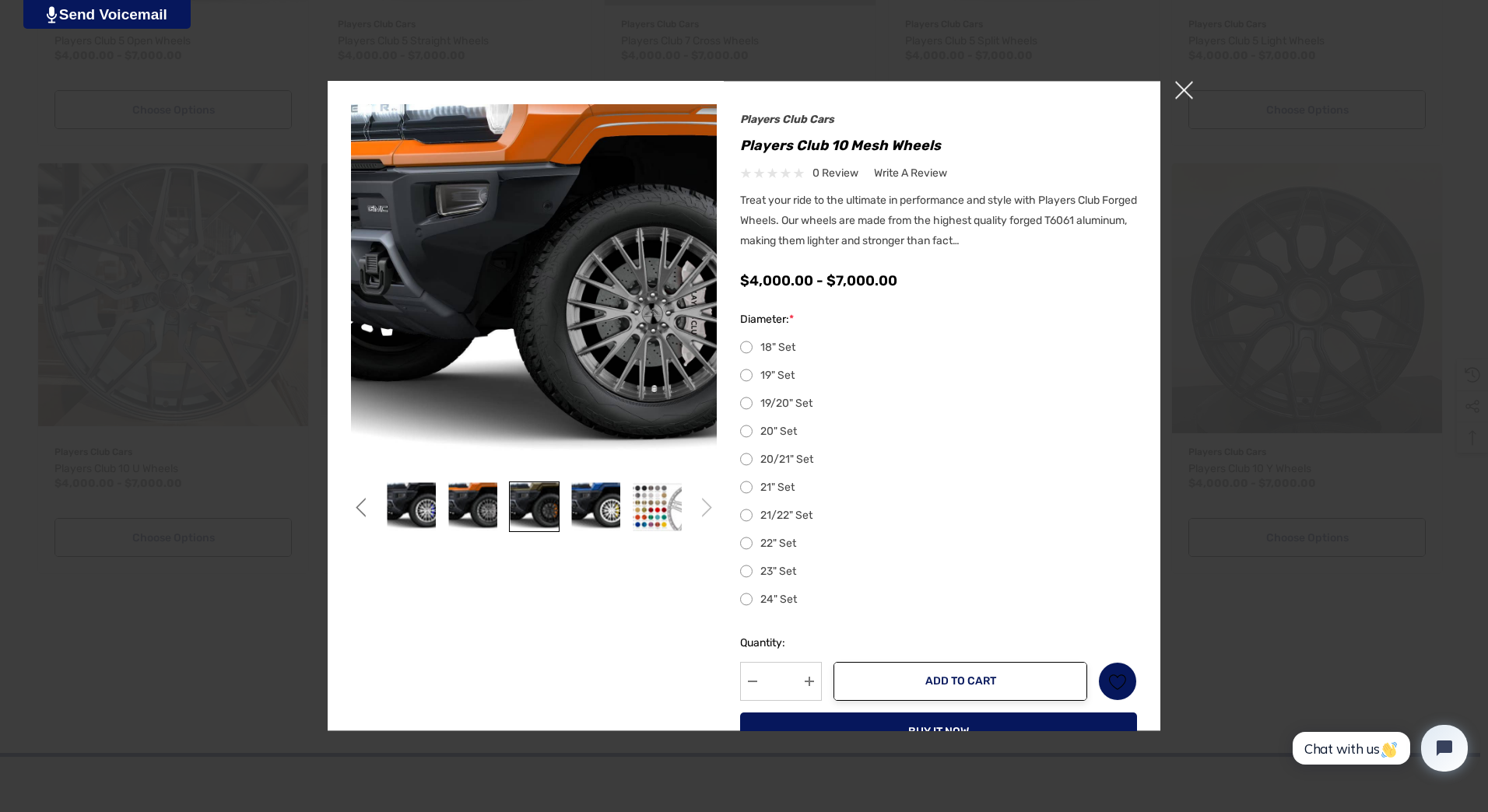
click at [525, 525] on img at bounding box center [534, 506] width 49 height 49
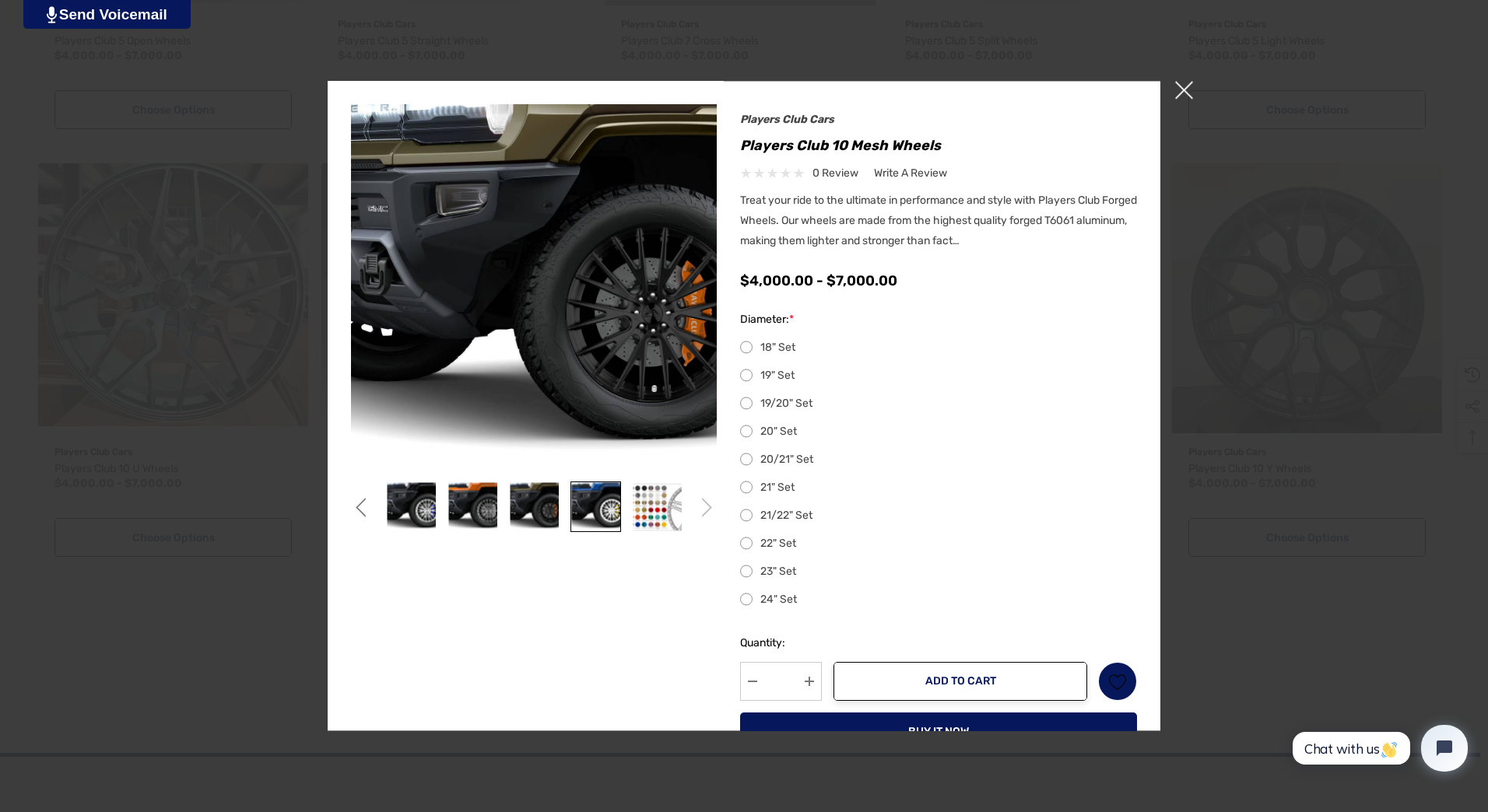
click at [584, 511] on img at bounding box center [595, 506] width 49 height 49
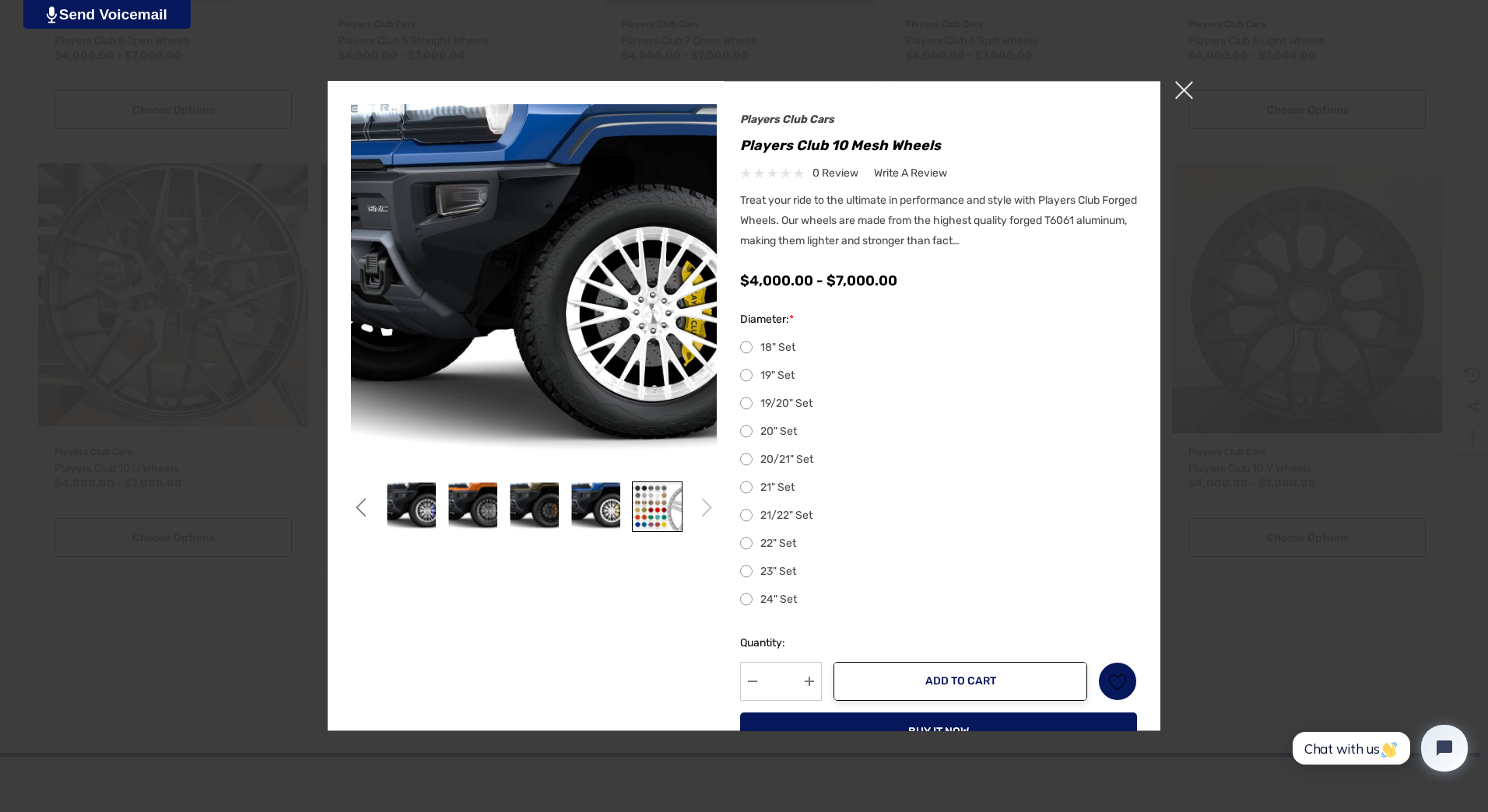
click at [642, 512] on img at bounding box center [657, 506] width 49 height 49
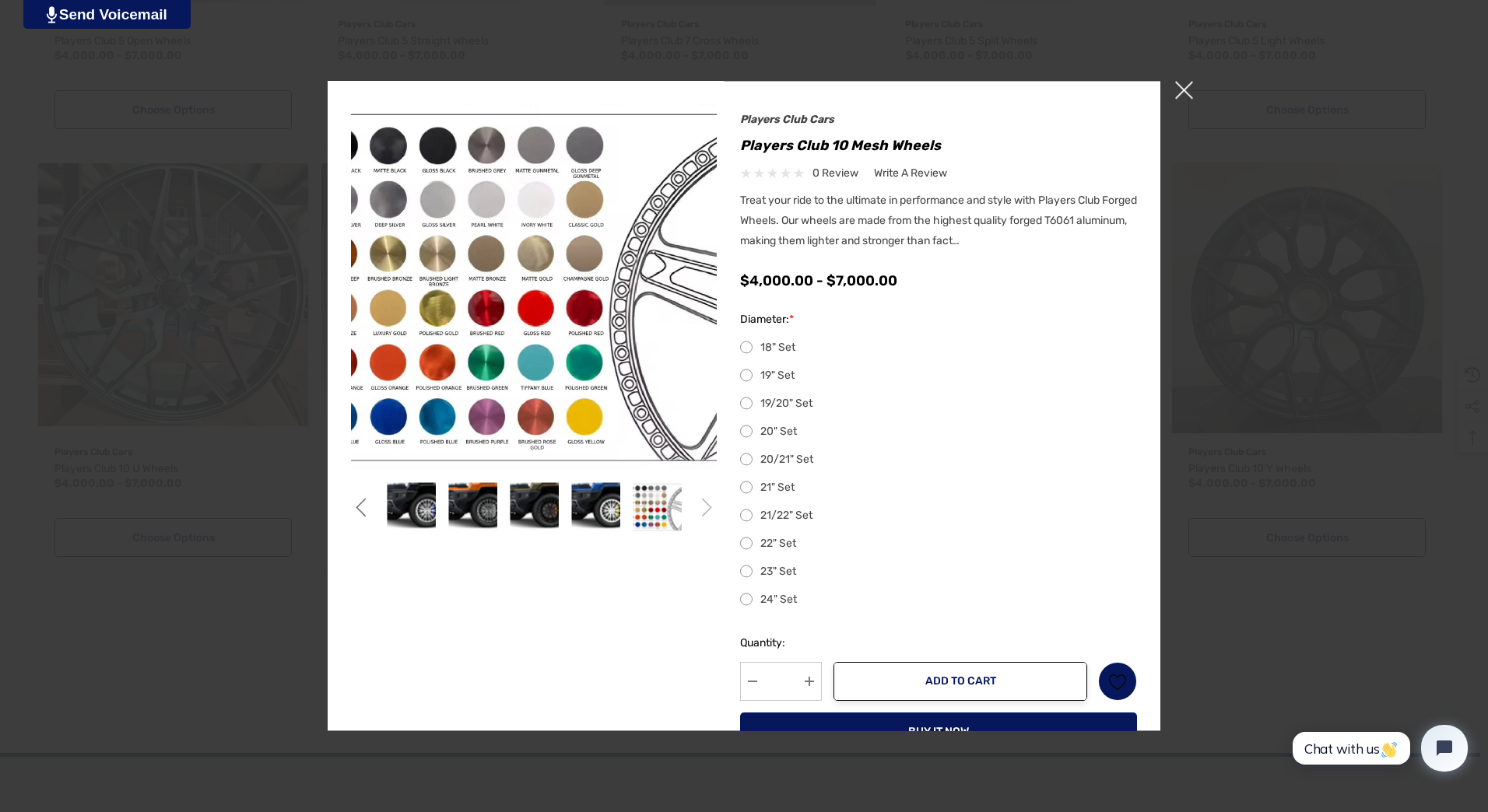
click at [706, 499] on icon "Go to slide 1 of 2" at bounding box center [706, 506] width 19 height 19
click at [1185, 83] on span "×" at bounding box center [1184, 90] width 18 height 18
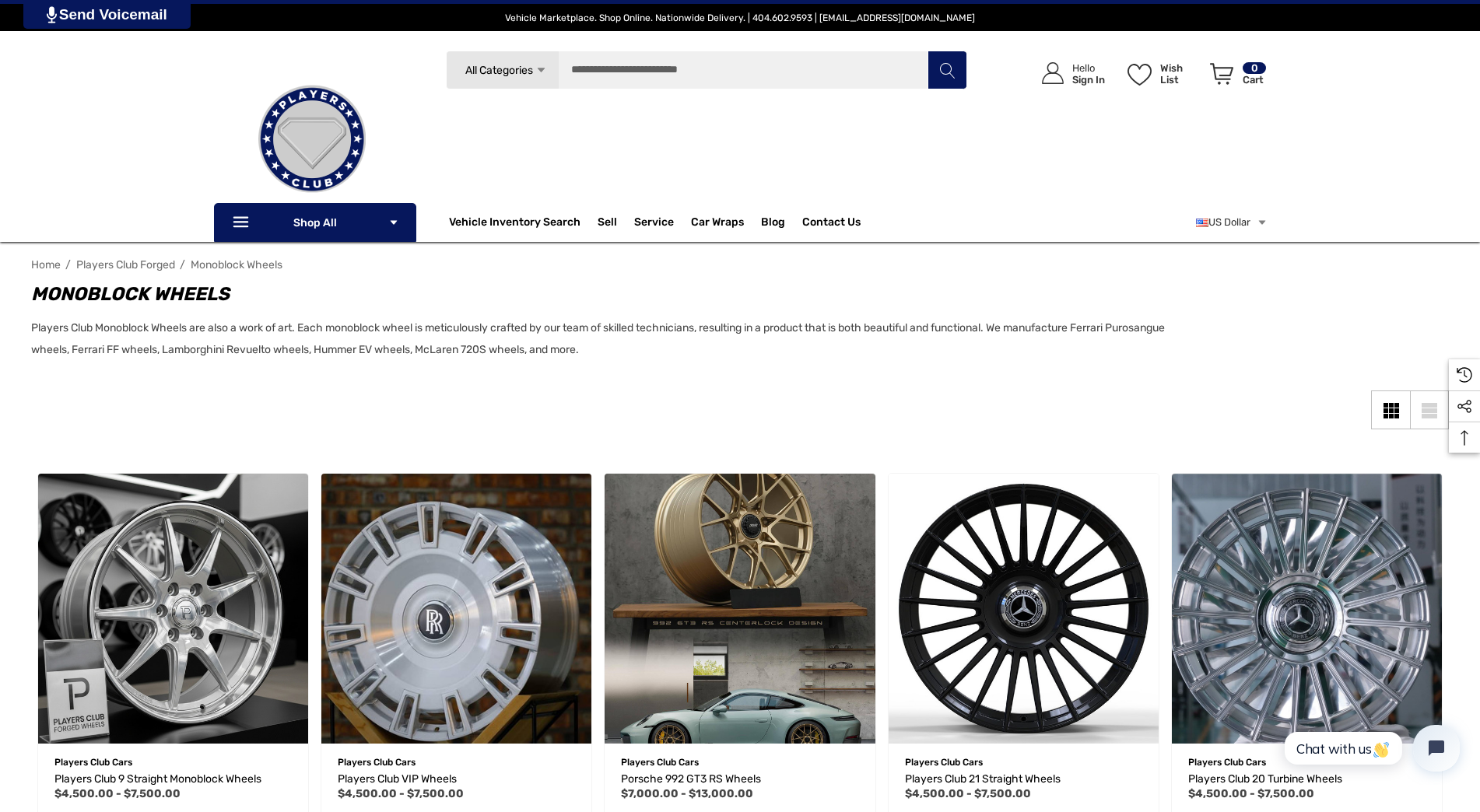
click at [541, 71] on use "Icon Arrow Down" at bounding box center [541, 70] width 7 height 5
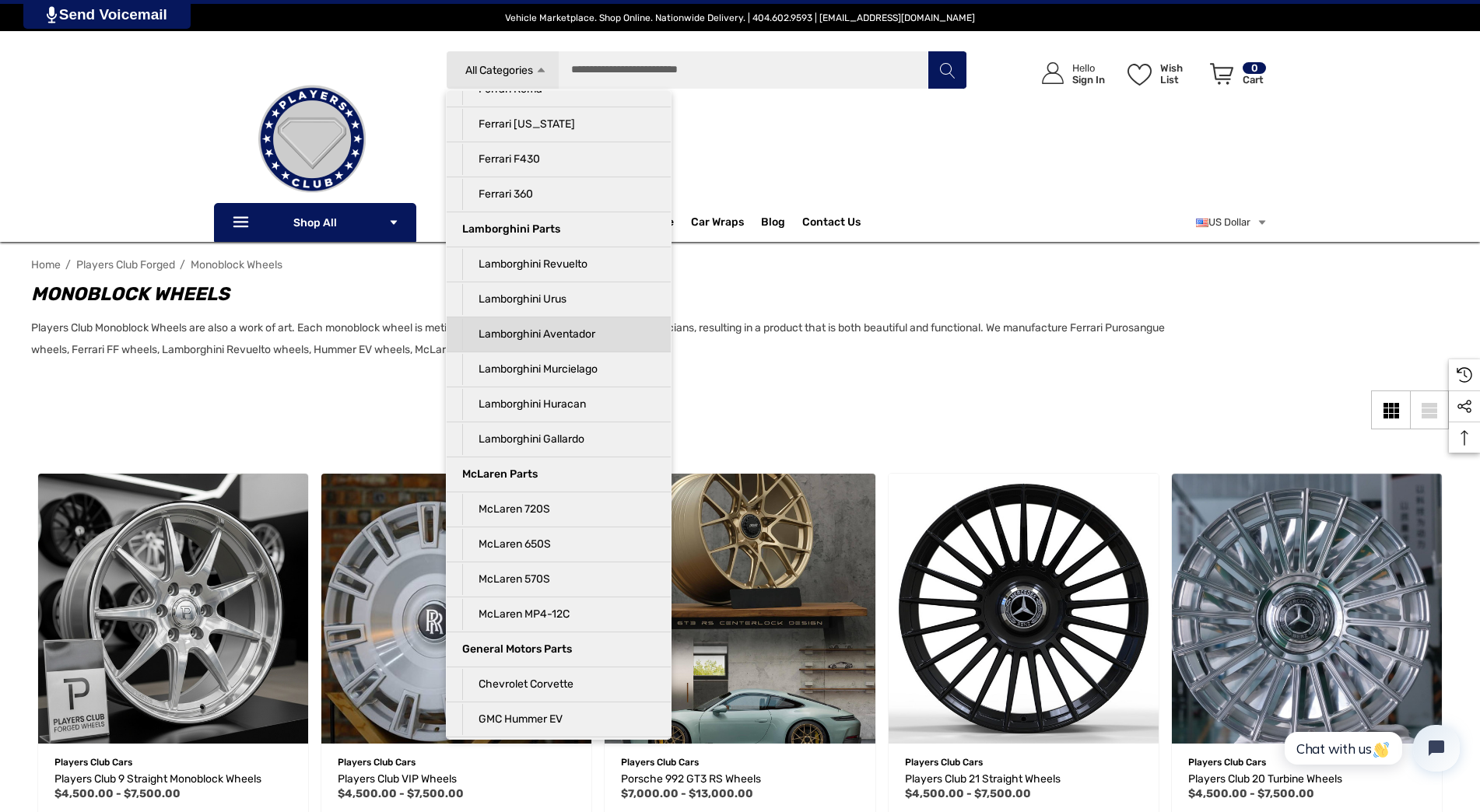
scroll to position [3212, 0]
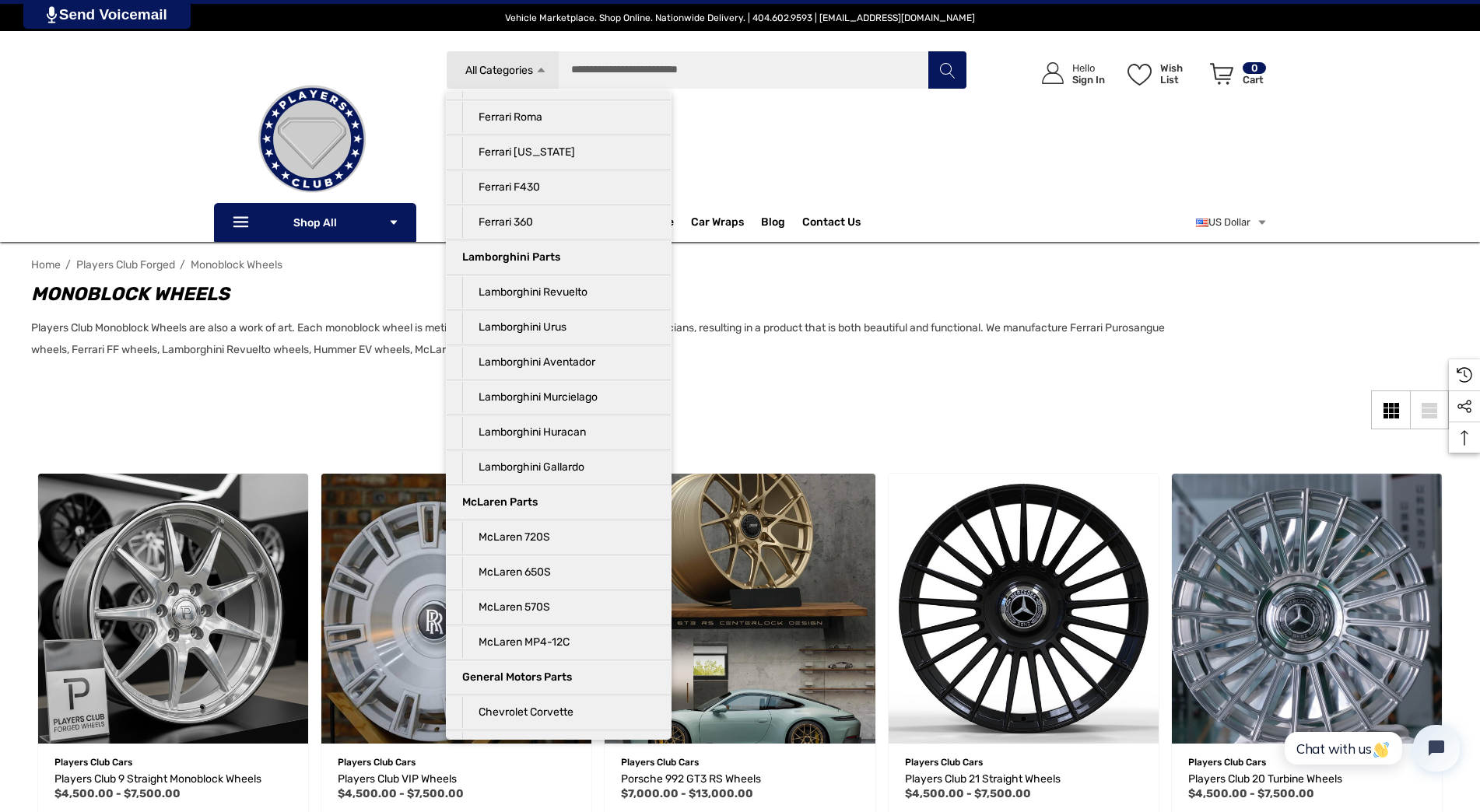
click at [134, 112] on div "Search All Categories Icon Arrow Down Icon Arrow Down Icon Arrow Up Icon Arrow …" at bounding box center [740, 146] width 1480 height 191
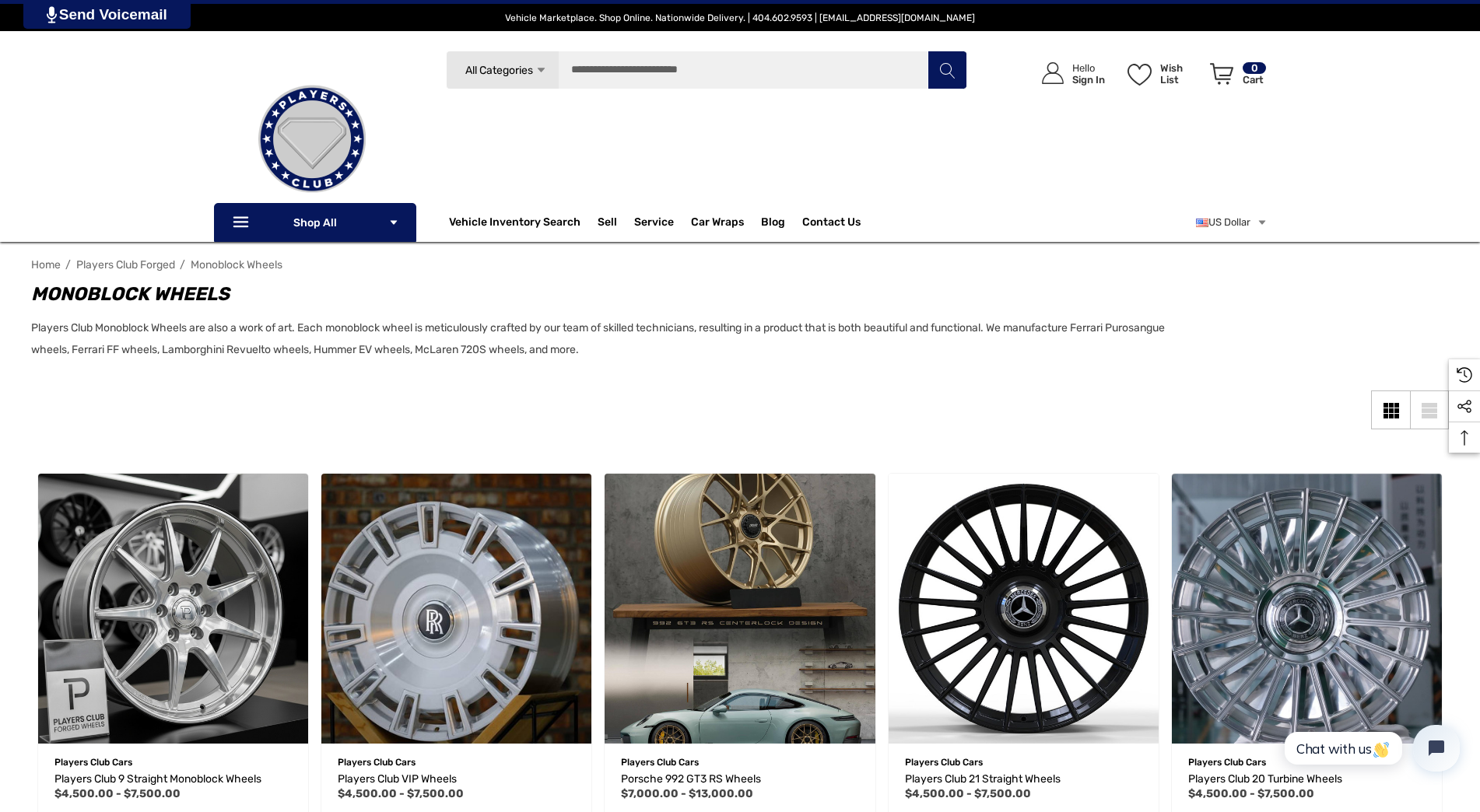
click at [50, 262] on span "Home" at bounding box center [46, 265] width 30 height 14
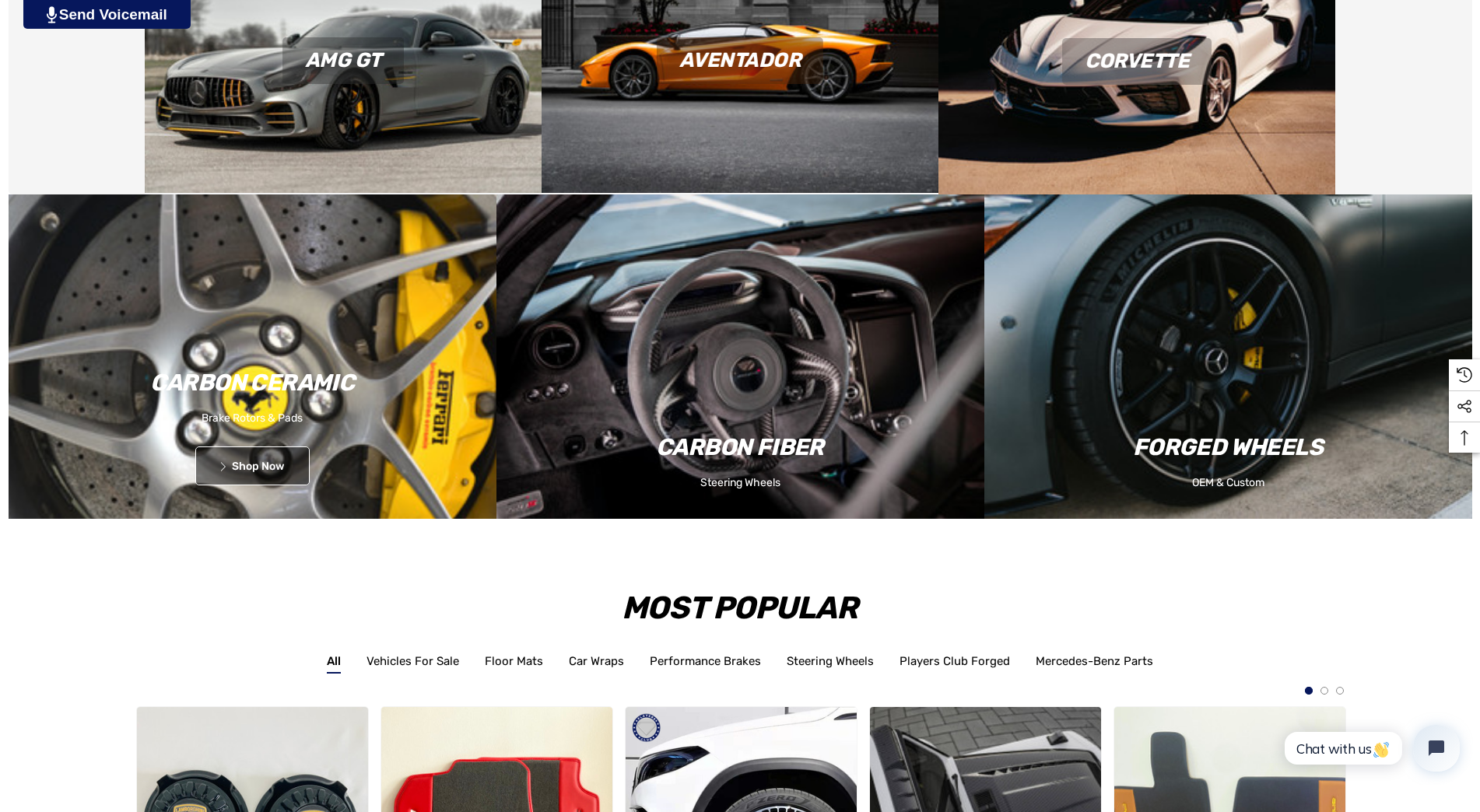
scroll to position [2023, 0]
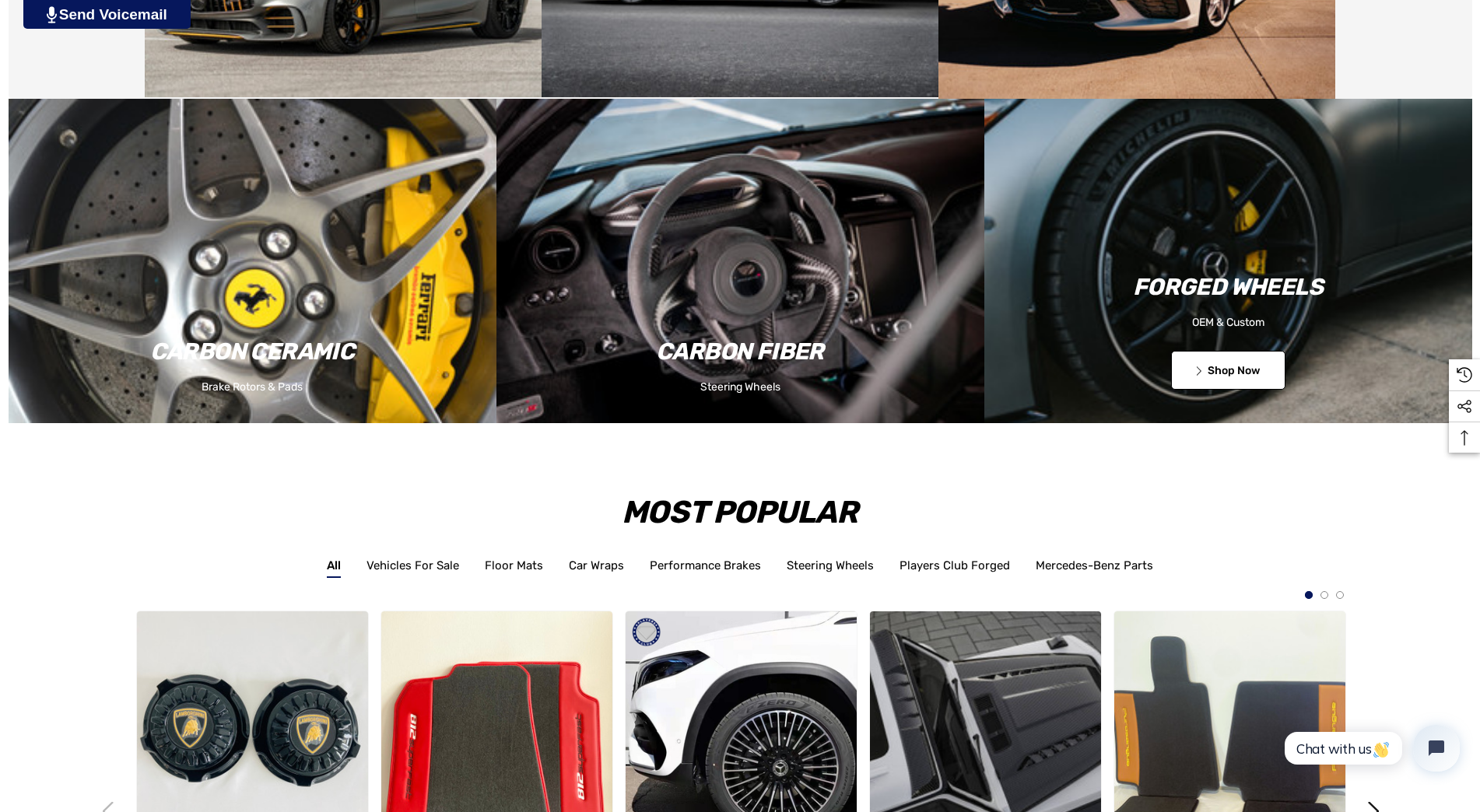
click at [1220, 364] on button "Icon arrow left Icon arrow left Shop Now" at bounding box center [1228, 370] width 114 height 39
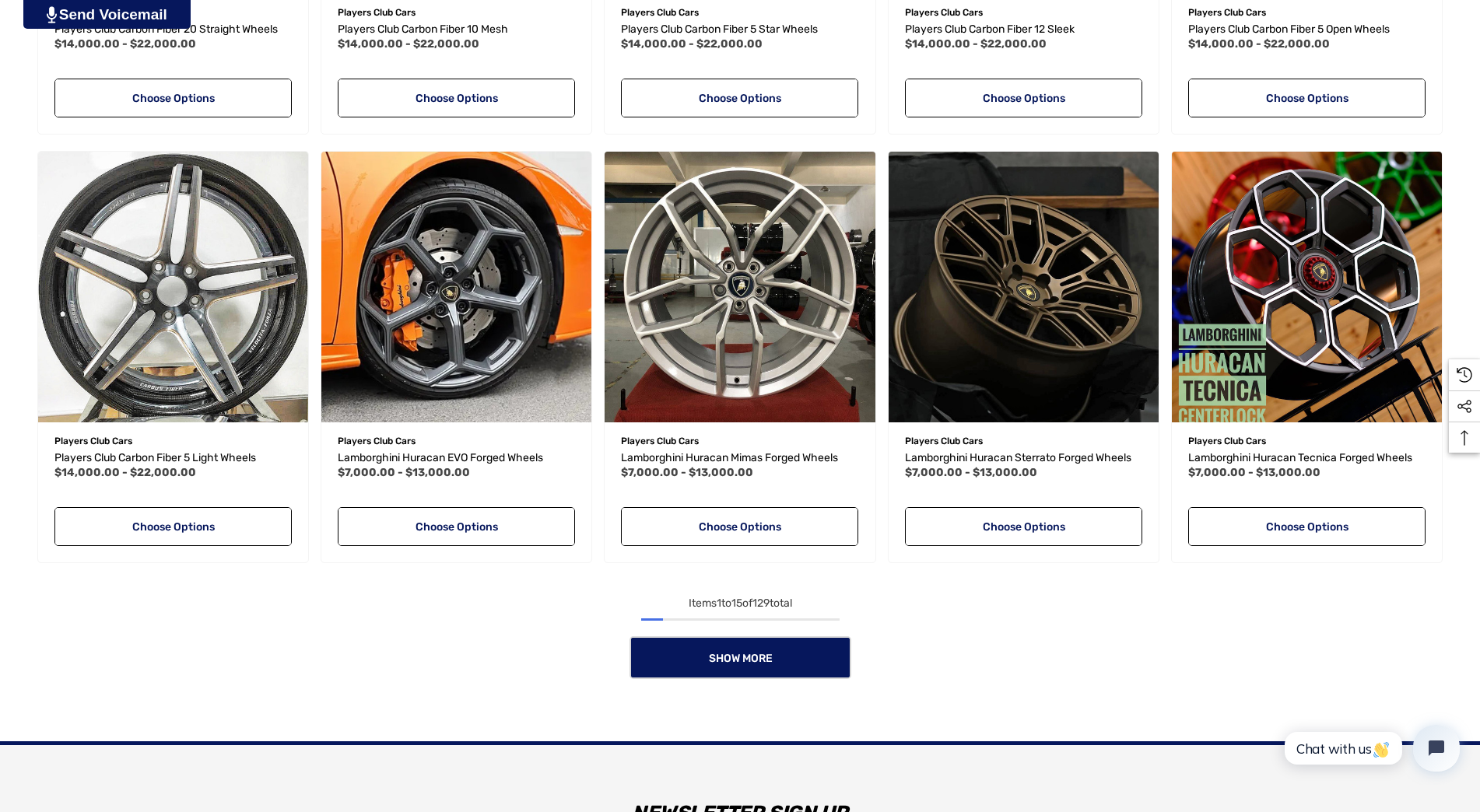
scroll to position [1245, 0]
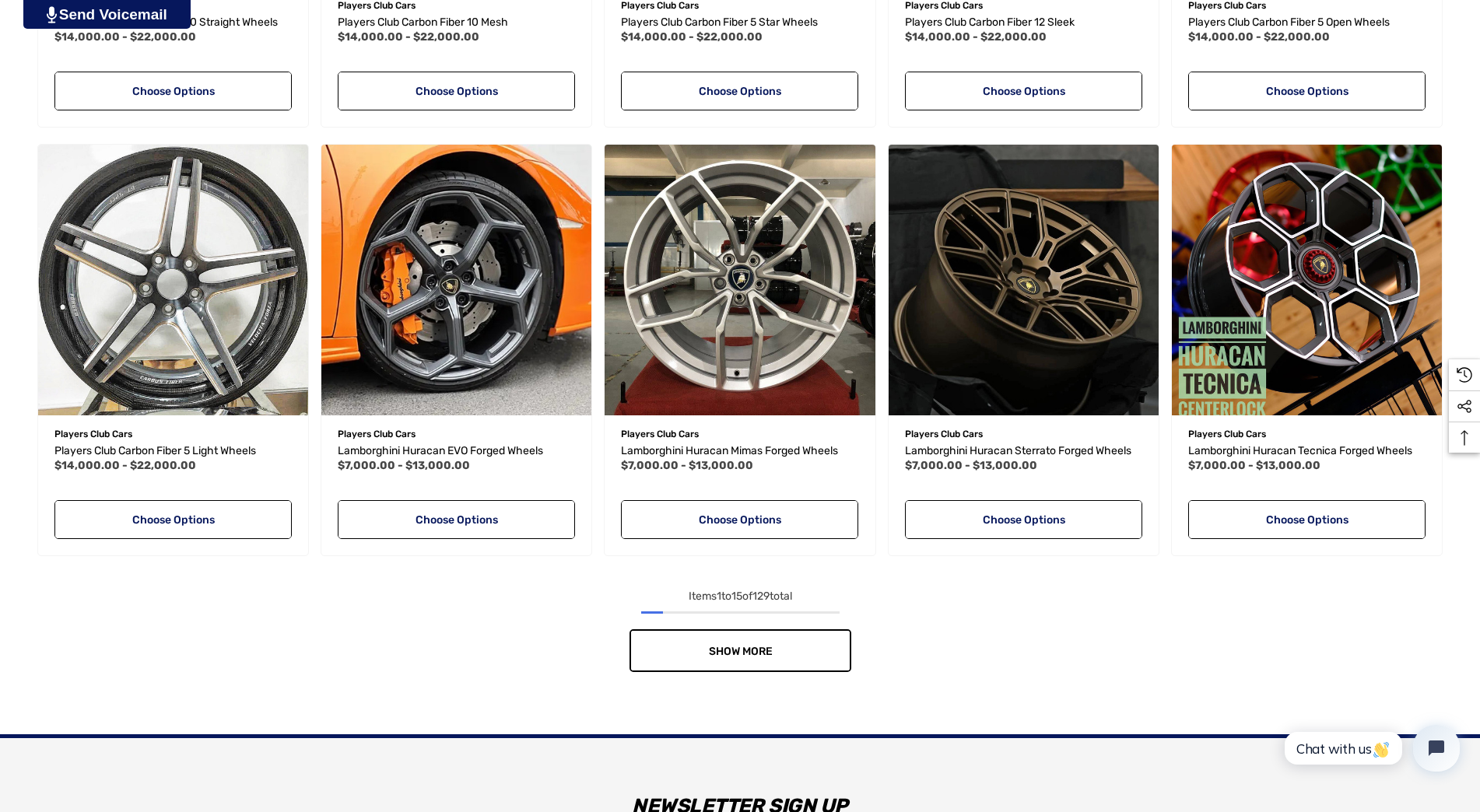
click at [820, 645] on link "Show More" at bounding box center [740, 650] width 222 height 42
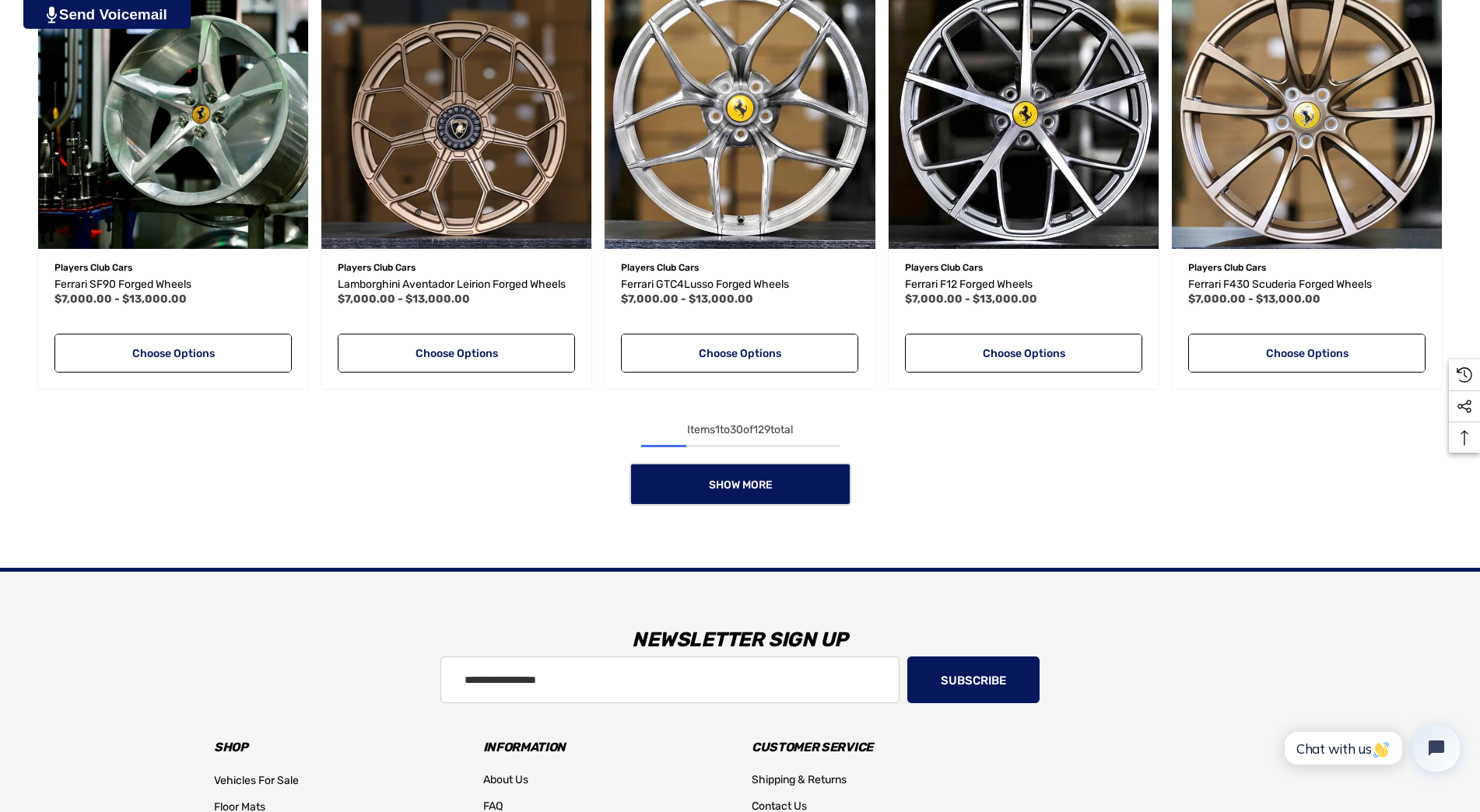
scroll to position [2723, 0]
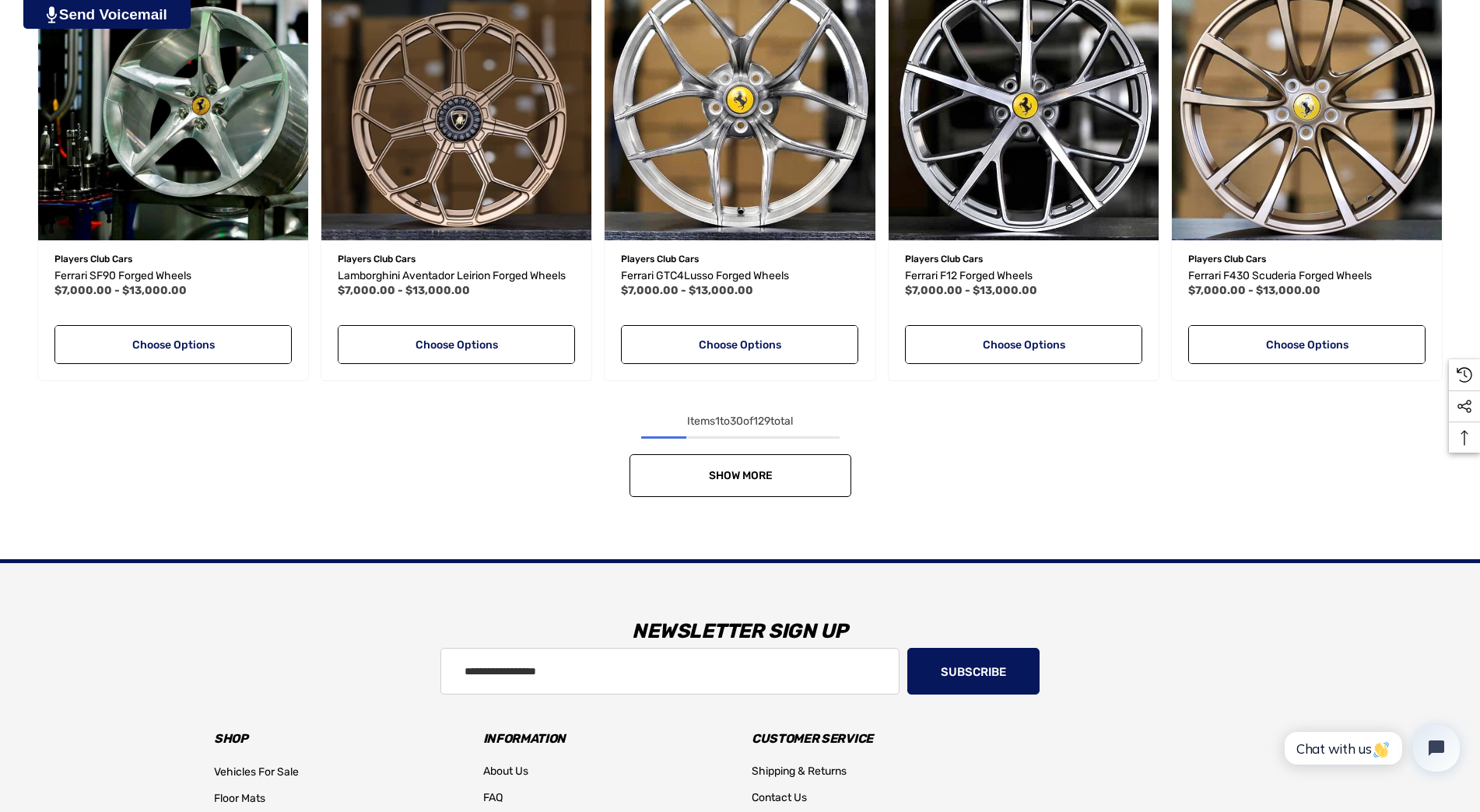
click at [824, 474] on link "Show More" at bounding box center [740, 475] width 222 height 42
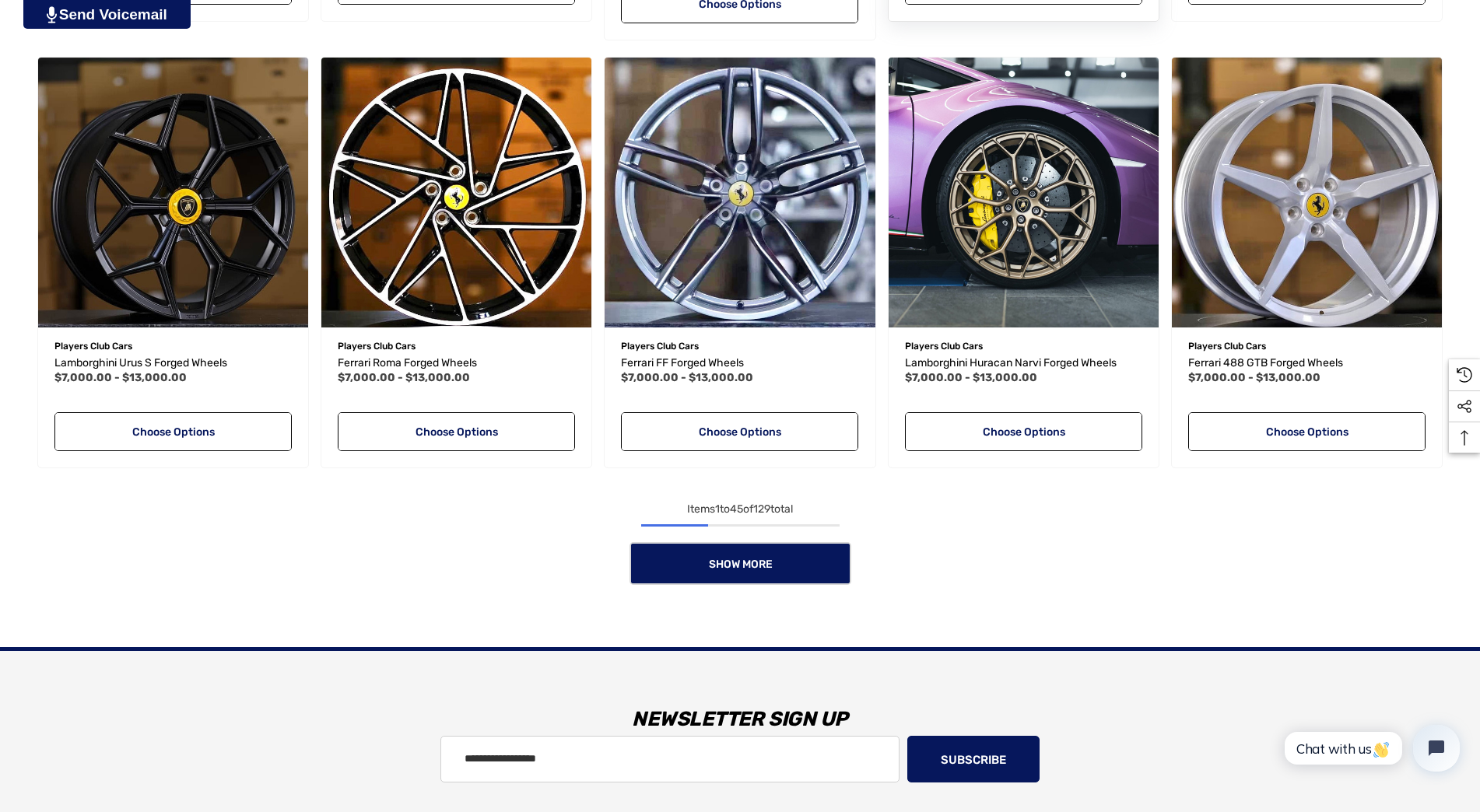
scroll to position [3968, 0]
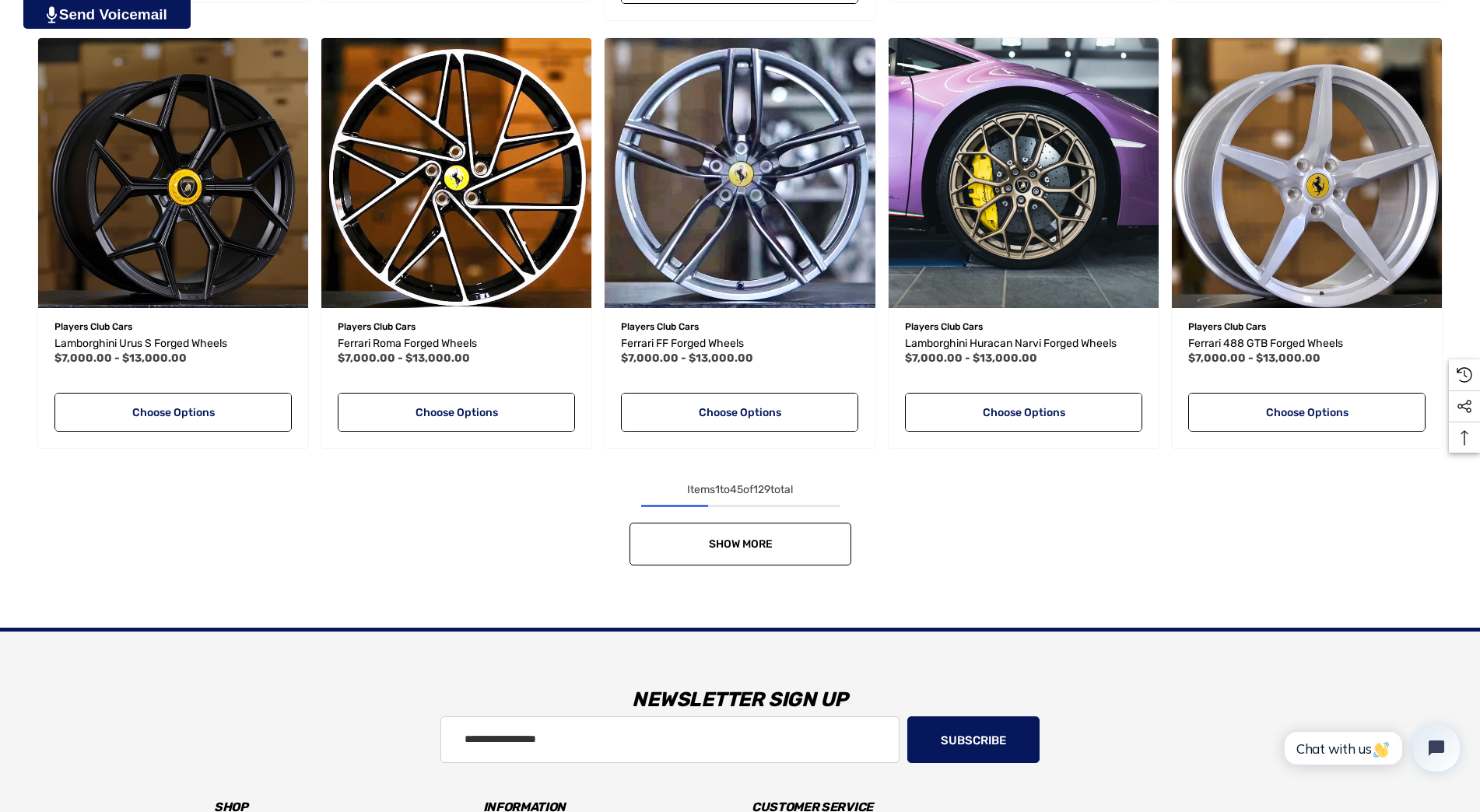
click at [802, 538] on link "Show More" at bounding box center [740, 544] width 222 height 42
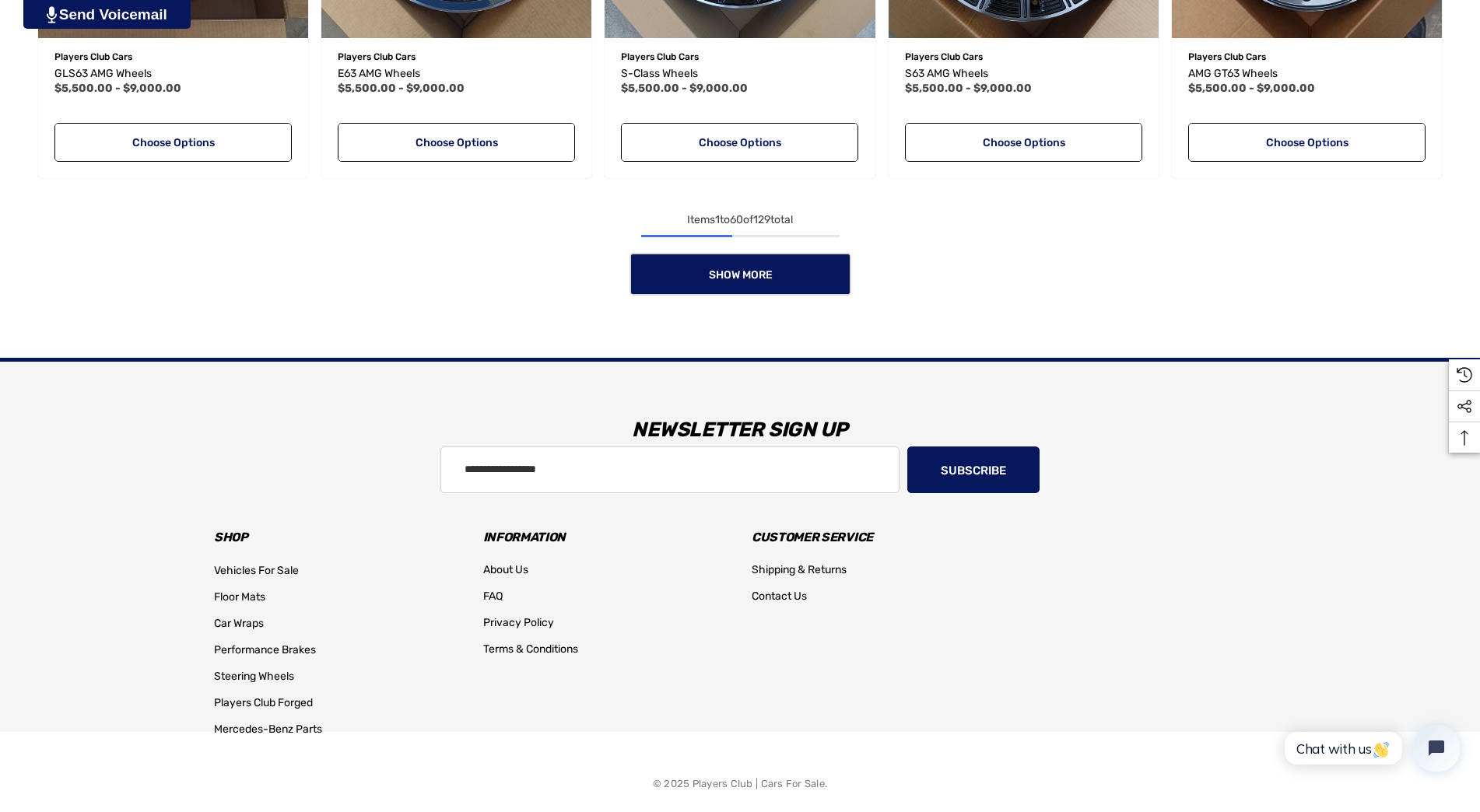
scroll to position [5524, 0]
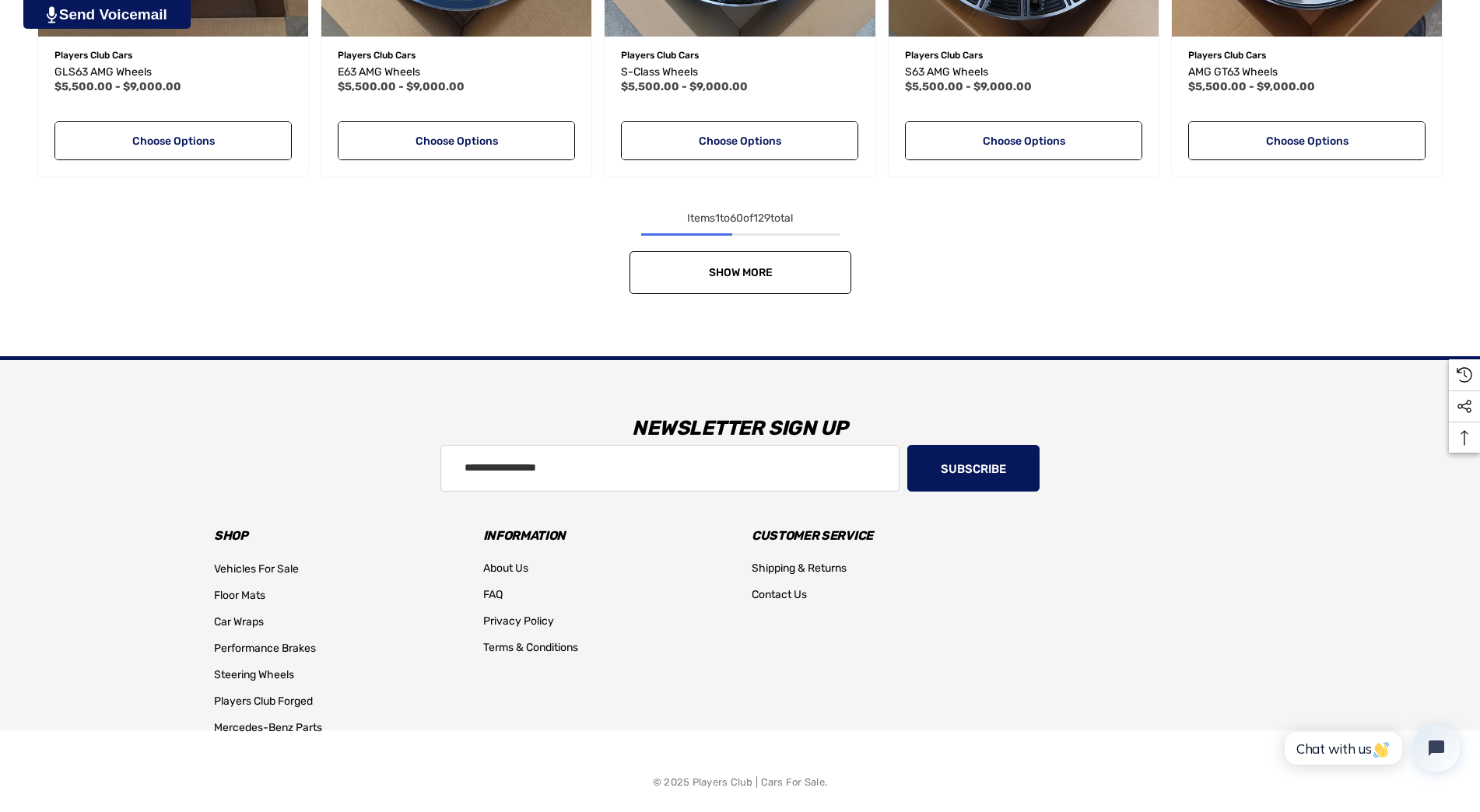
click at [817, 262] on link "Show More" at bounding box center [740, 272] width 222 height 42
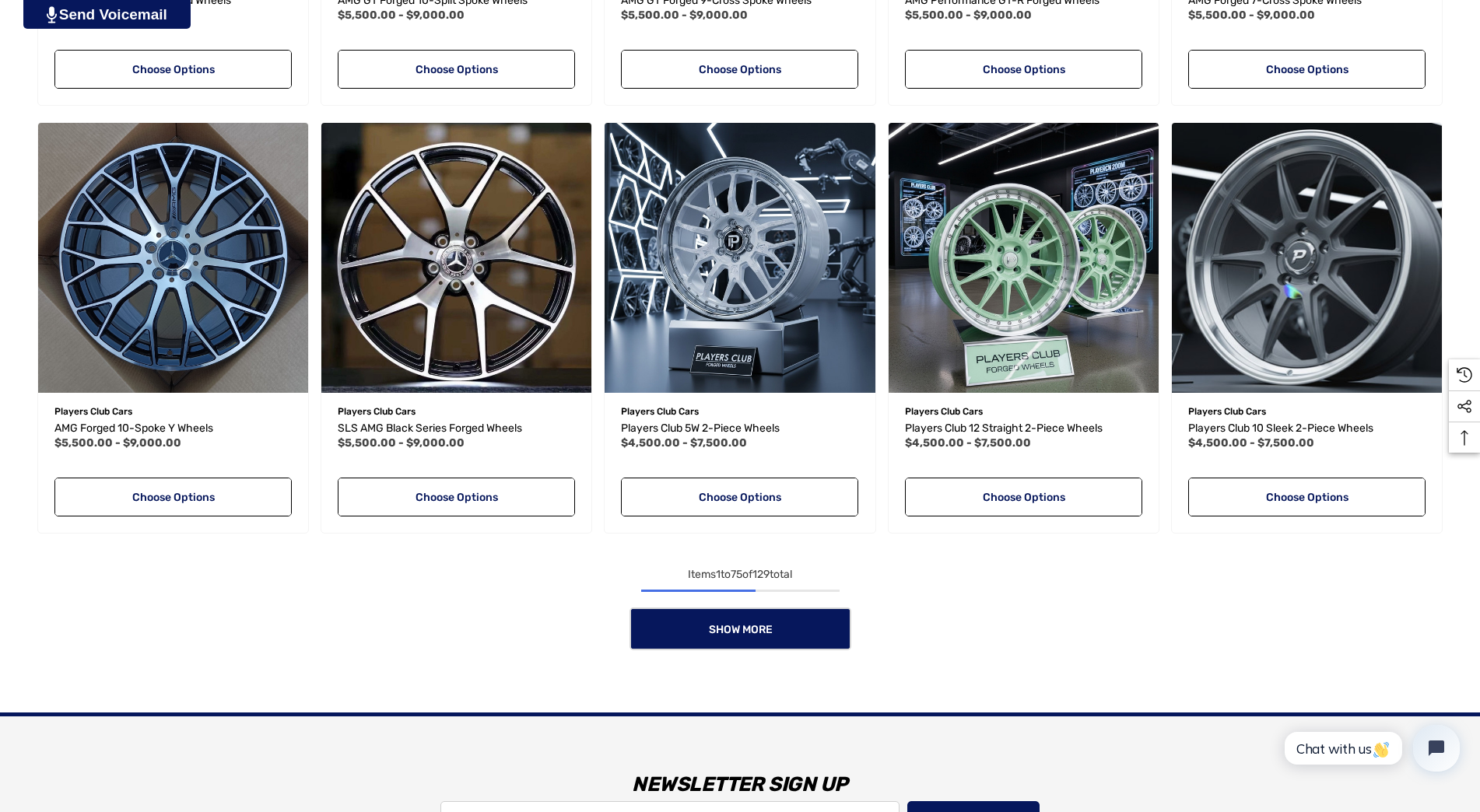
scroll to position [6536, 0]
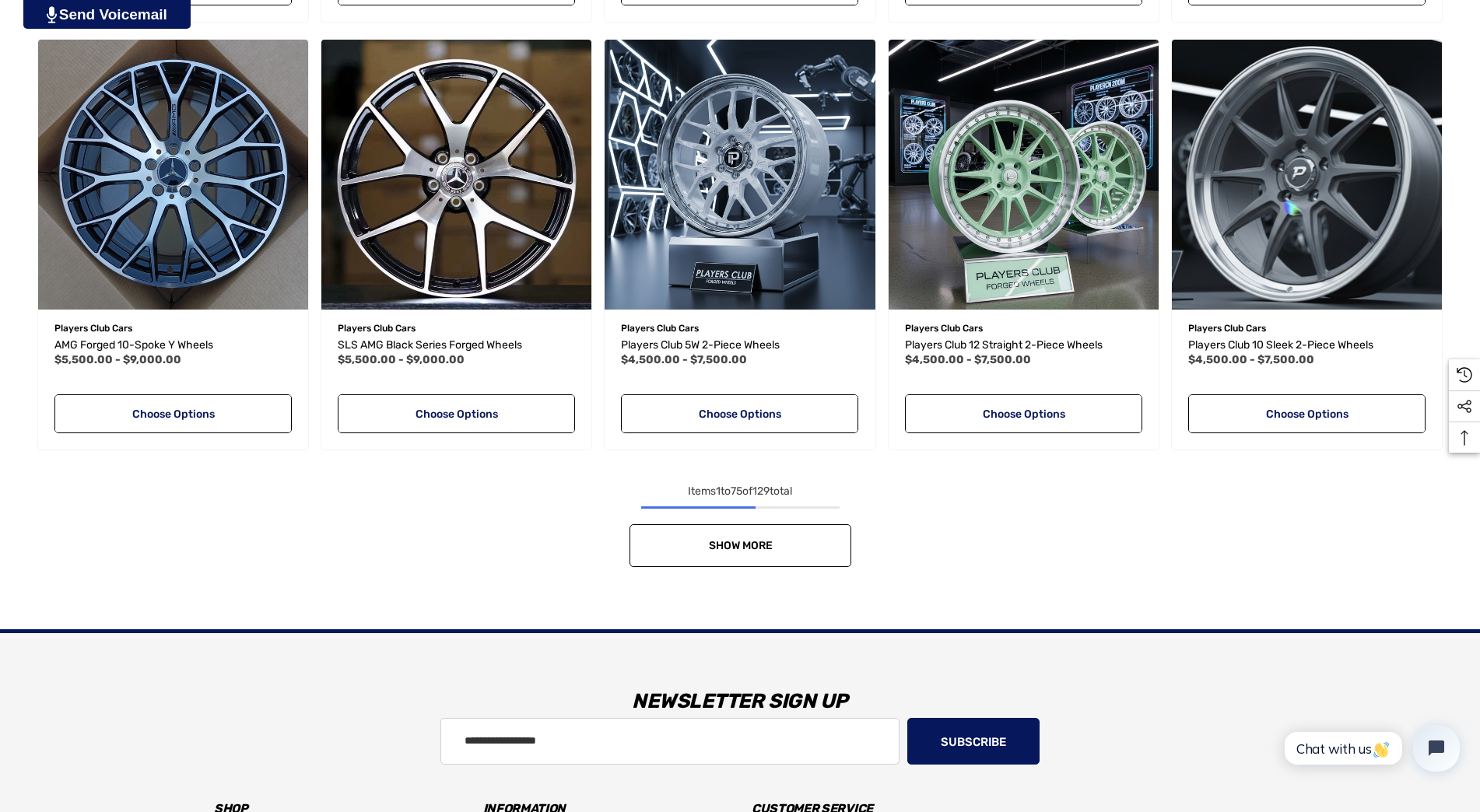
click at [821, 531] on link "Show More" at bounding box center [740, 546] width 222 height 42
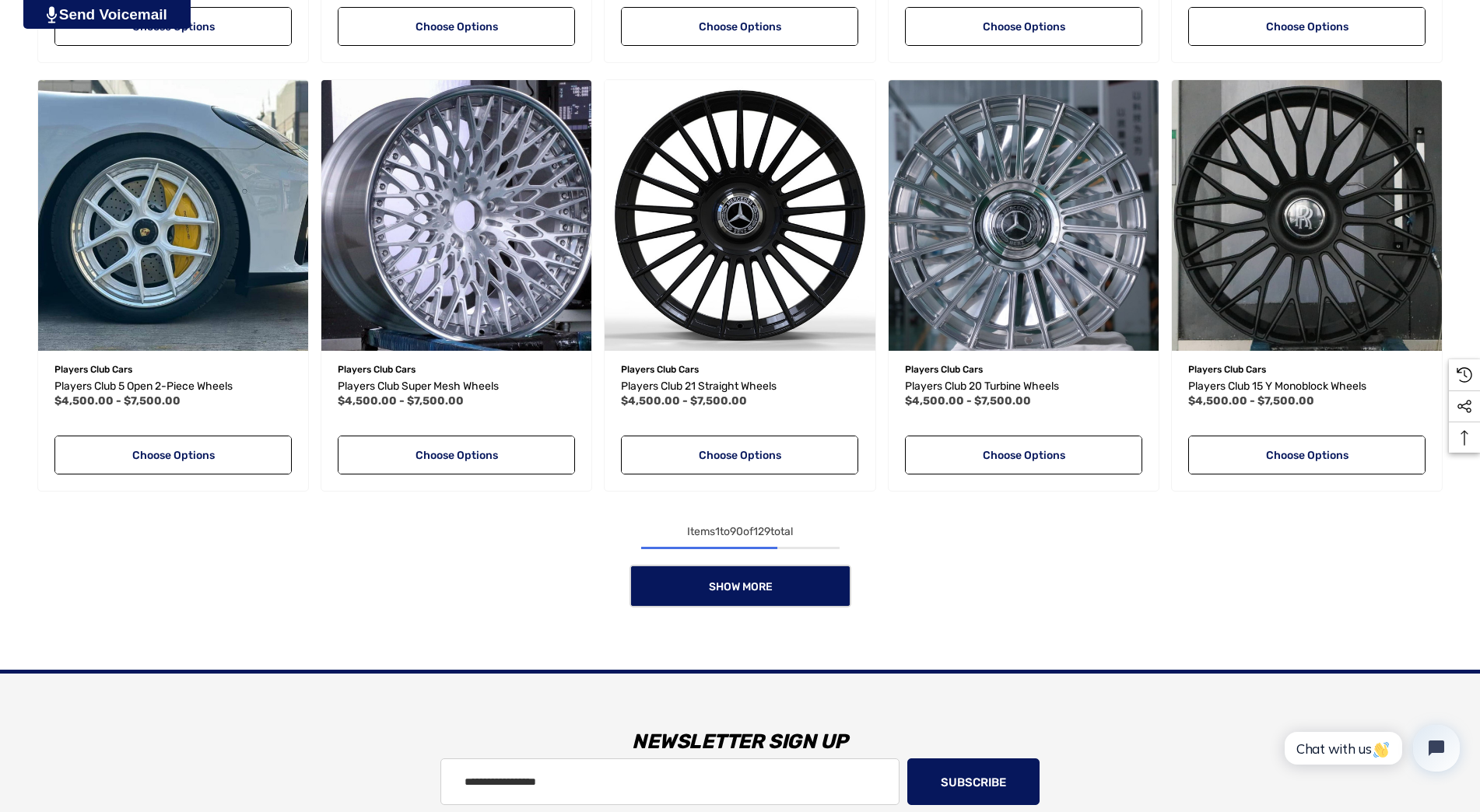
scroll to position [7781, 0]
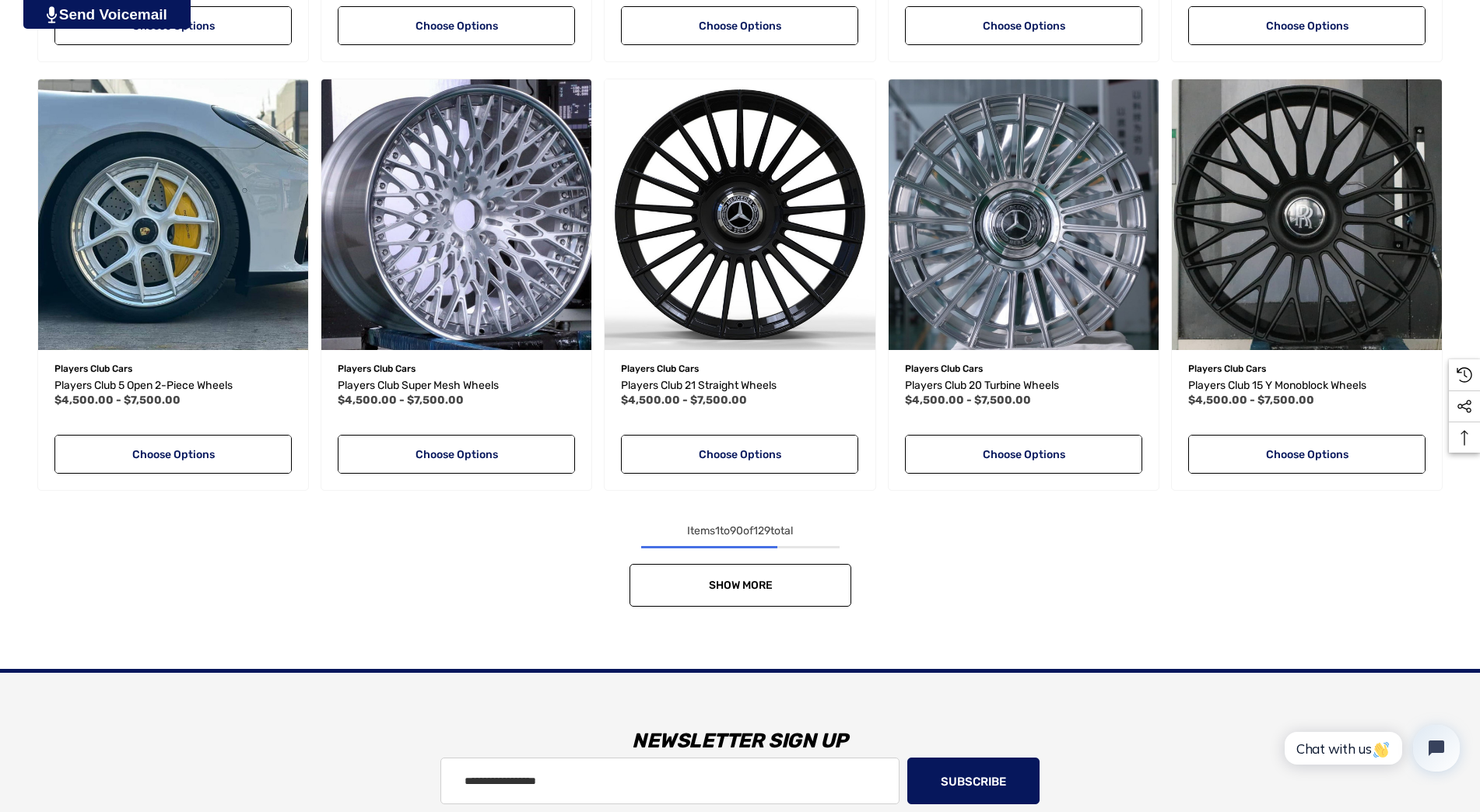
click at [809, 591] on link "Show More" at bounding box center [740, 585] width 222 height 42
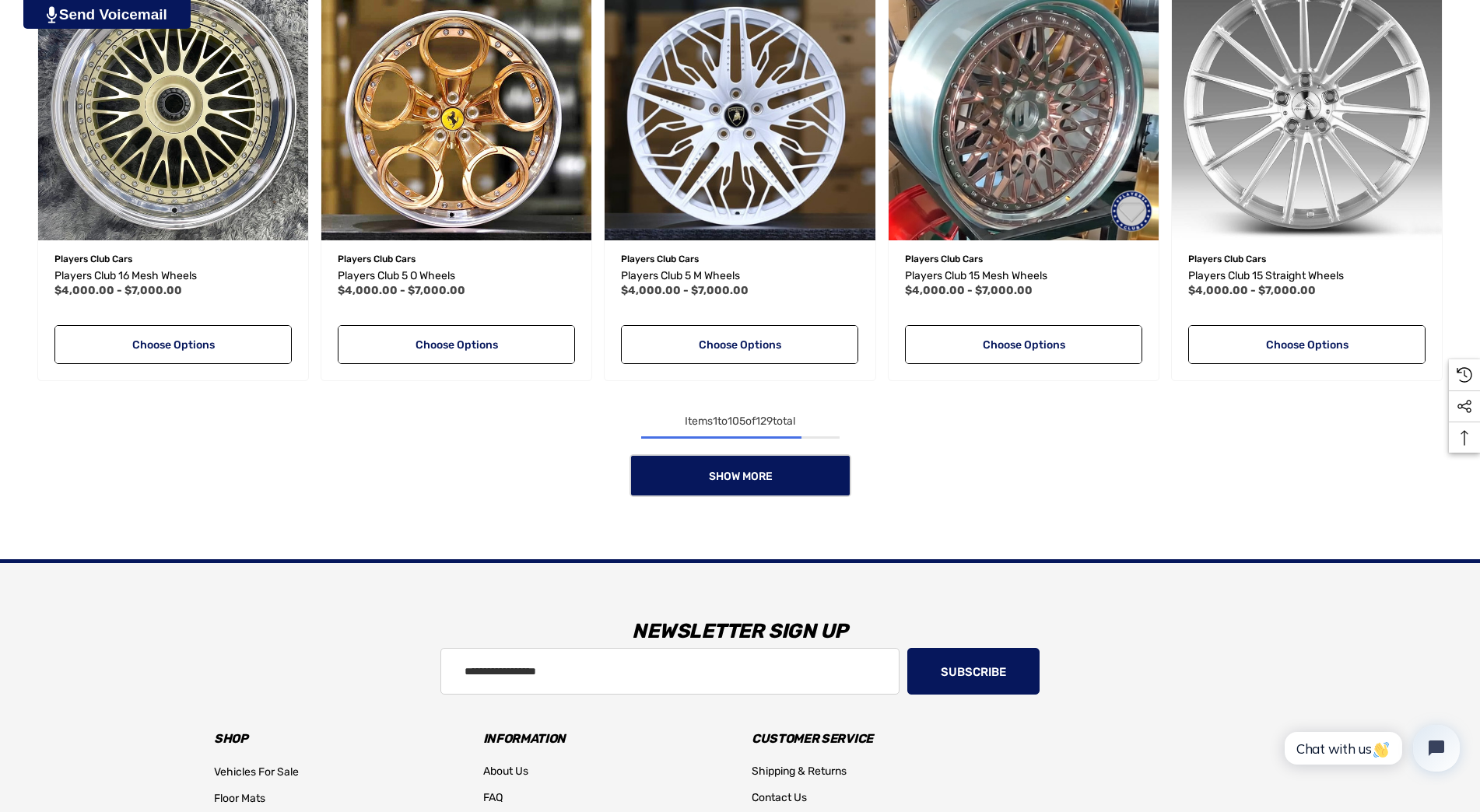
scroll to position [9181, 0]
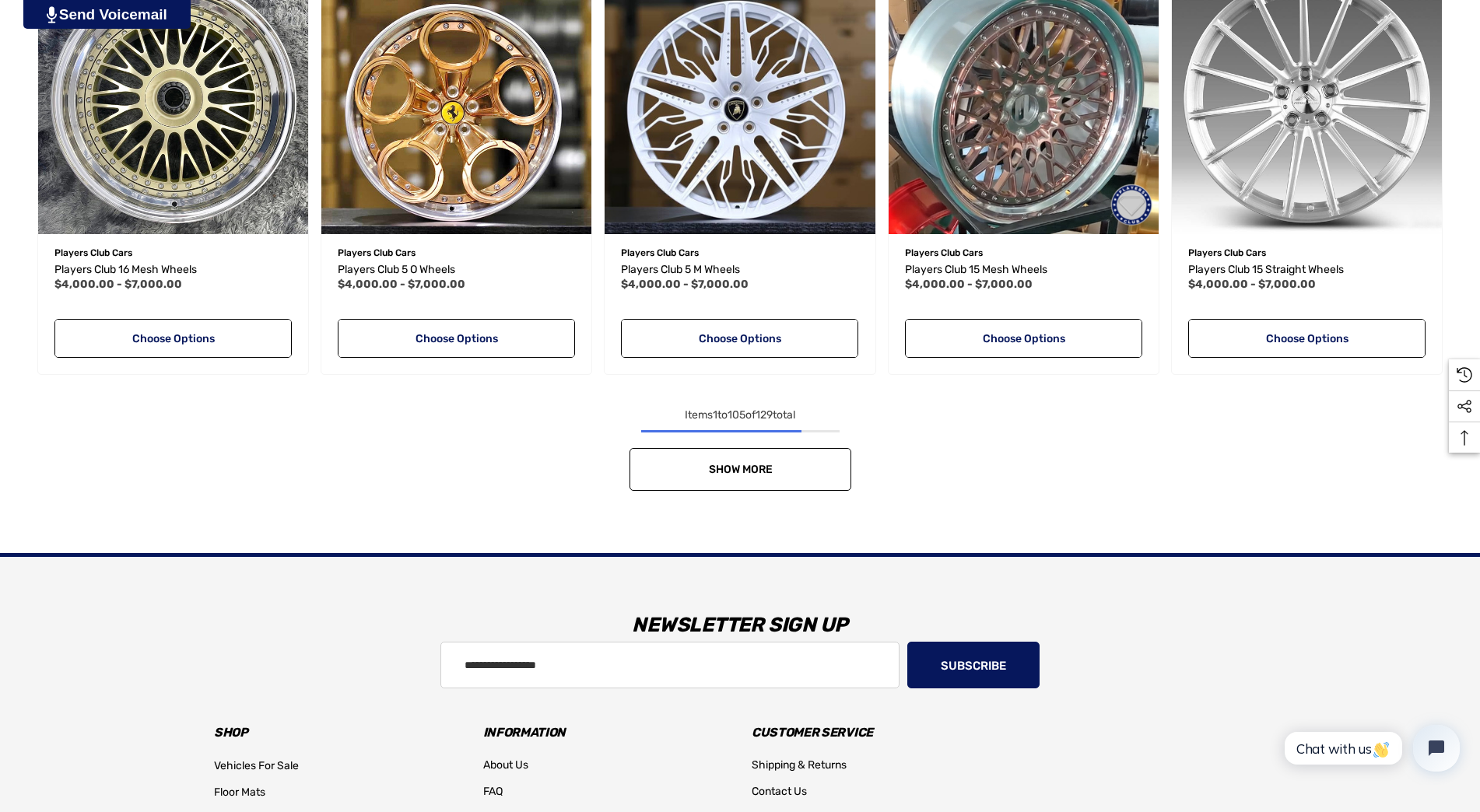
click at [822, 463] on link "Show More" at bounding box center [740, 469] width 222 height 42
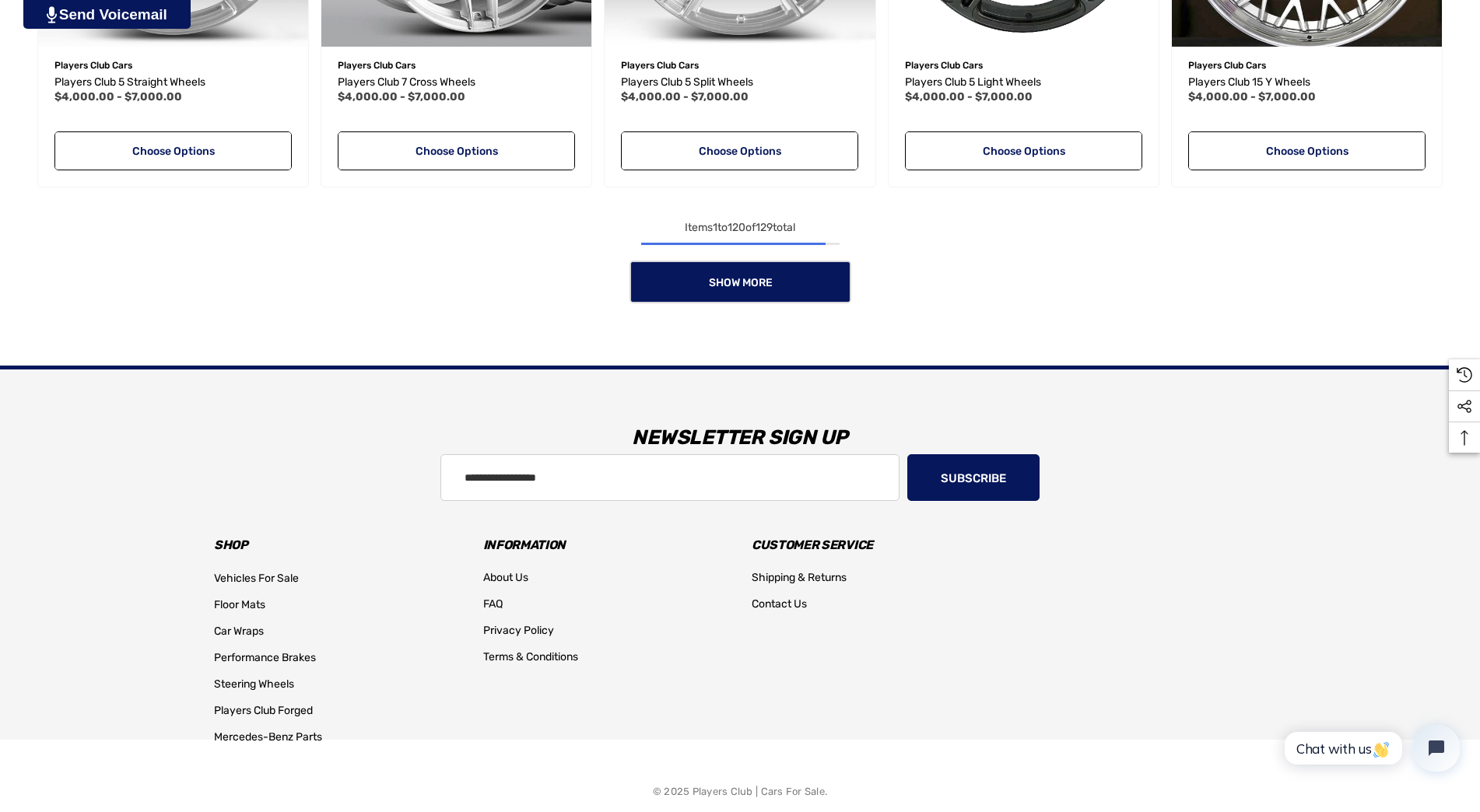
scroll to position [10659, 0]
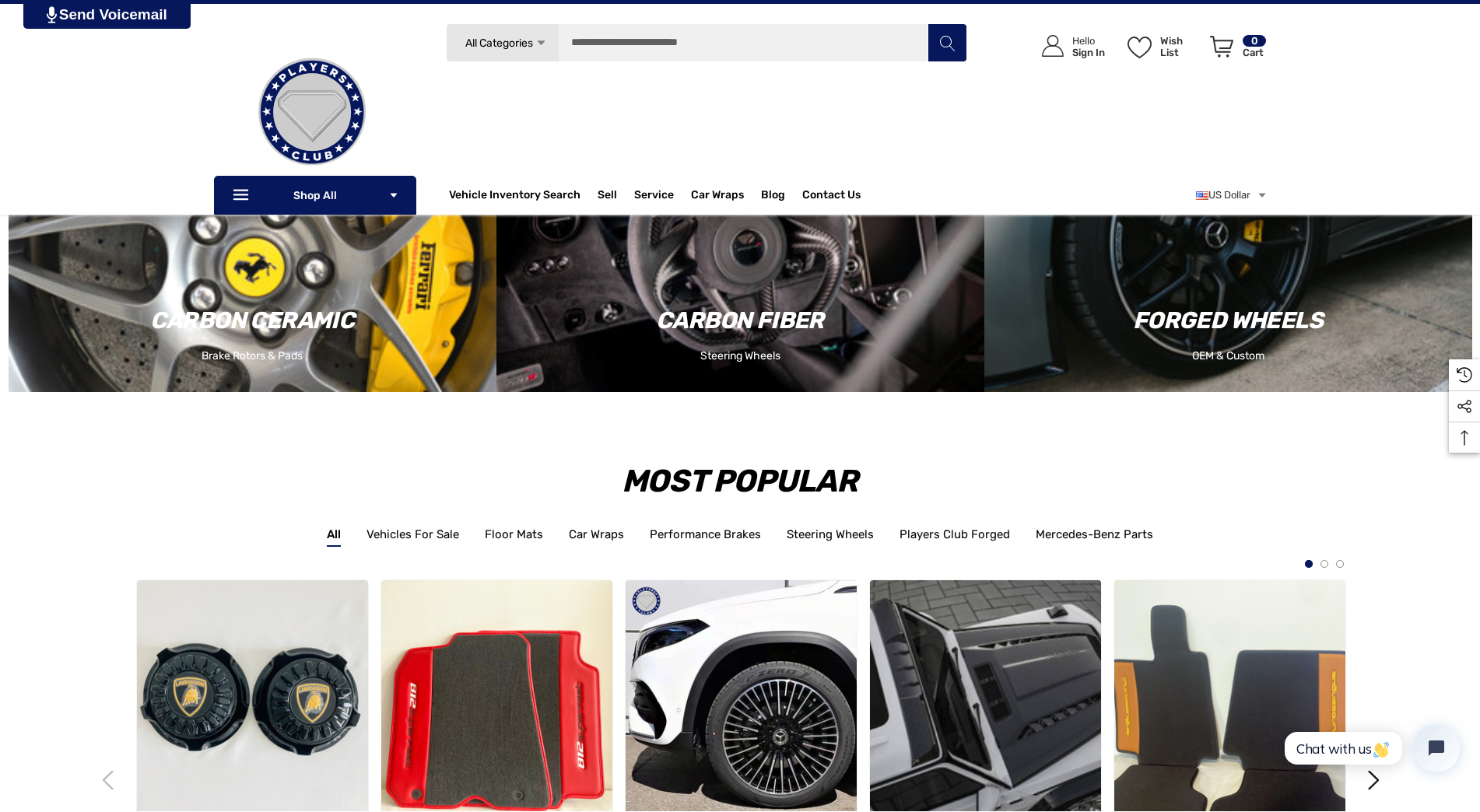
click at [543, 40] on icon "Icon Arrow Down Icon Arrow Down" at bounding box center [541, 43] width 12 height 12
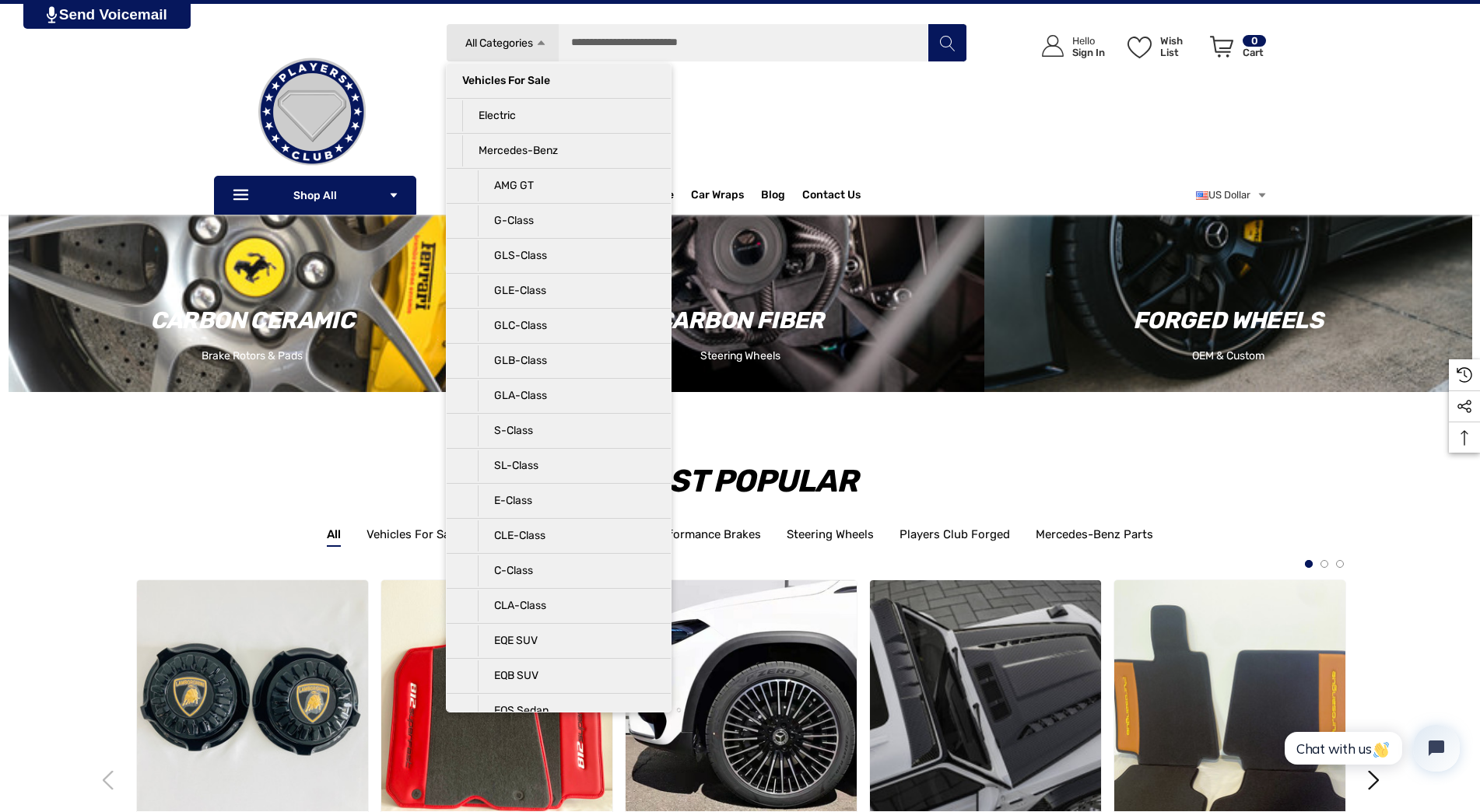
click at [543, 41] on icon "Icon Arrow Up Icon Arrow Up" at bounding box center [541, 43] width 12 height 12
